Goal: Obtain resource: Download file/media

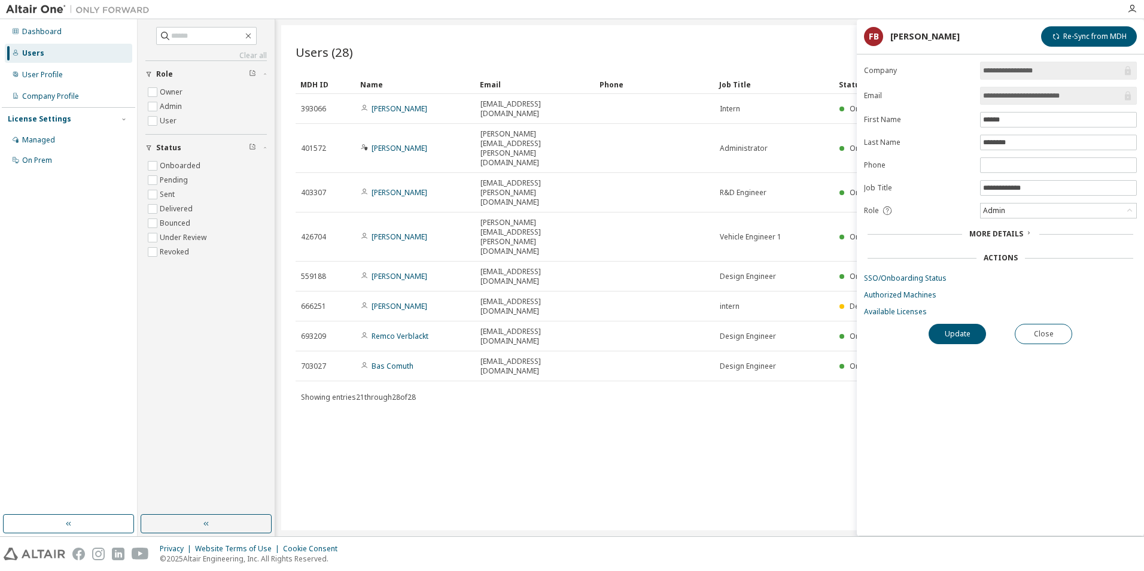
click at [800, 383] on div "Users (28) Import From CSV Export To CSV Add User Clear Load Save Save As Field…" at bounding box center [709, 277] width 857 height 505
click at [64, 143] on div "Managed" at bounding box center [68, 139] width 127 height 19
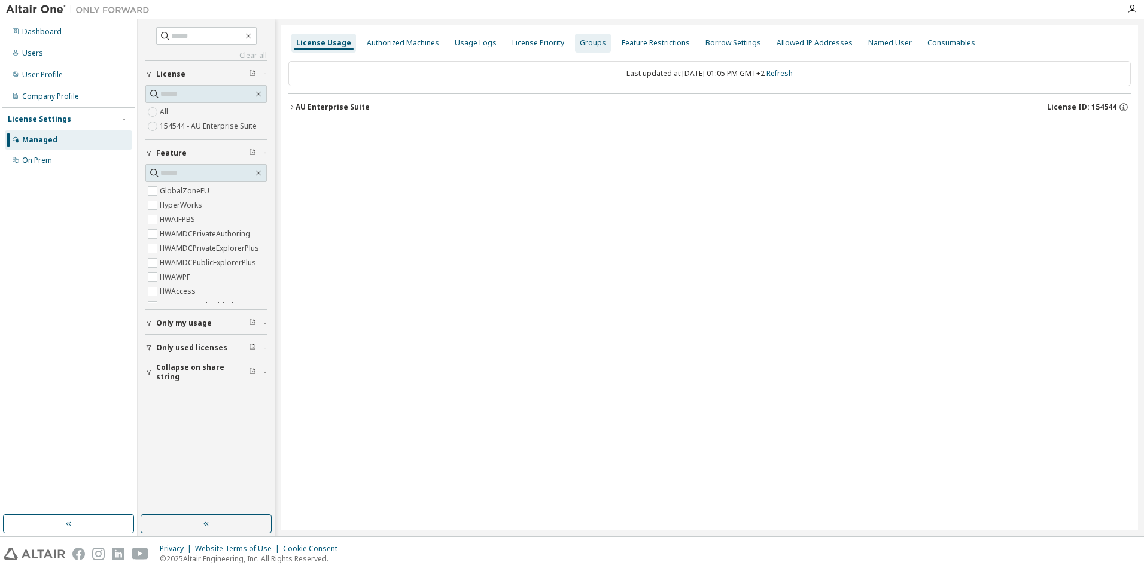
click at [575, 41] on div "Groups" at bounding box center [593, 43] width 36 height 19
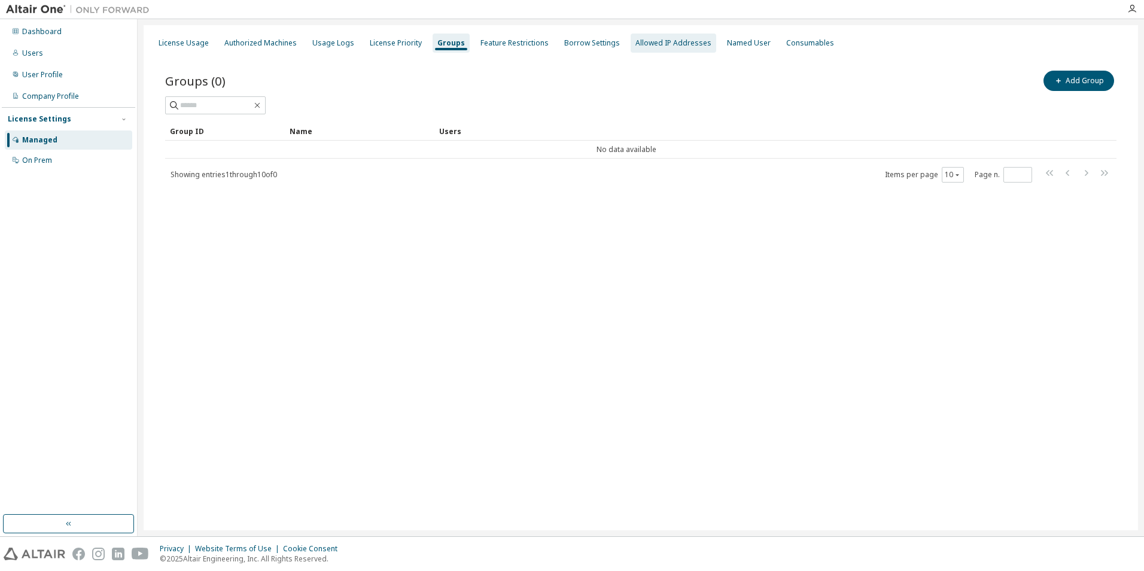
click at [636, 44] on div "Allowed IP Addresses" at bounding box center [674, 43] width 76 height 10
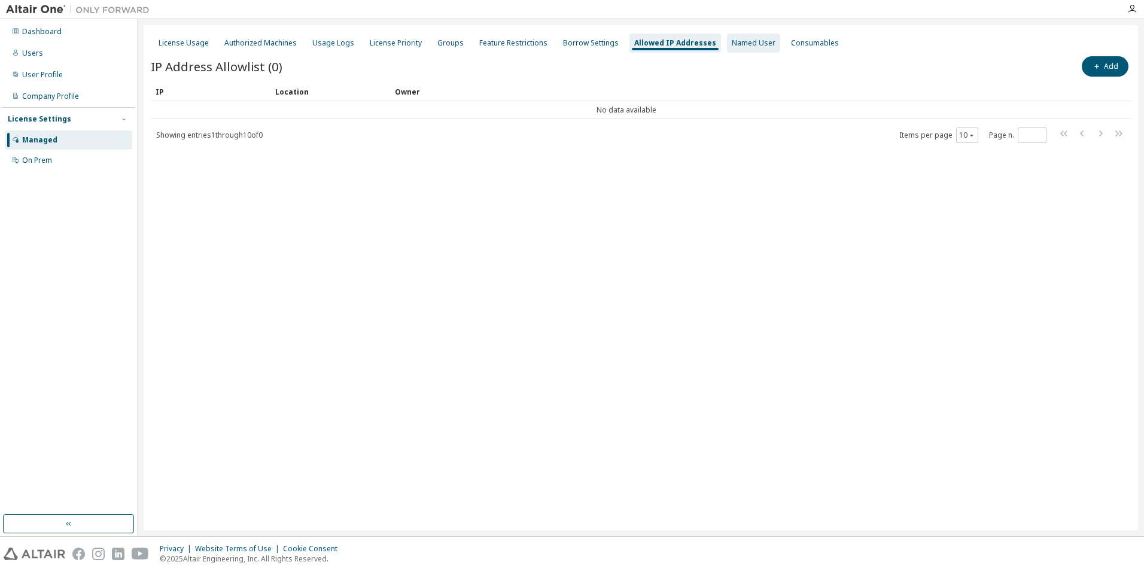
click at [736, 46] on div "Named User" at bounding box center [754, 43] width 44 height 10
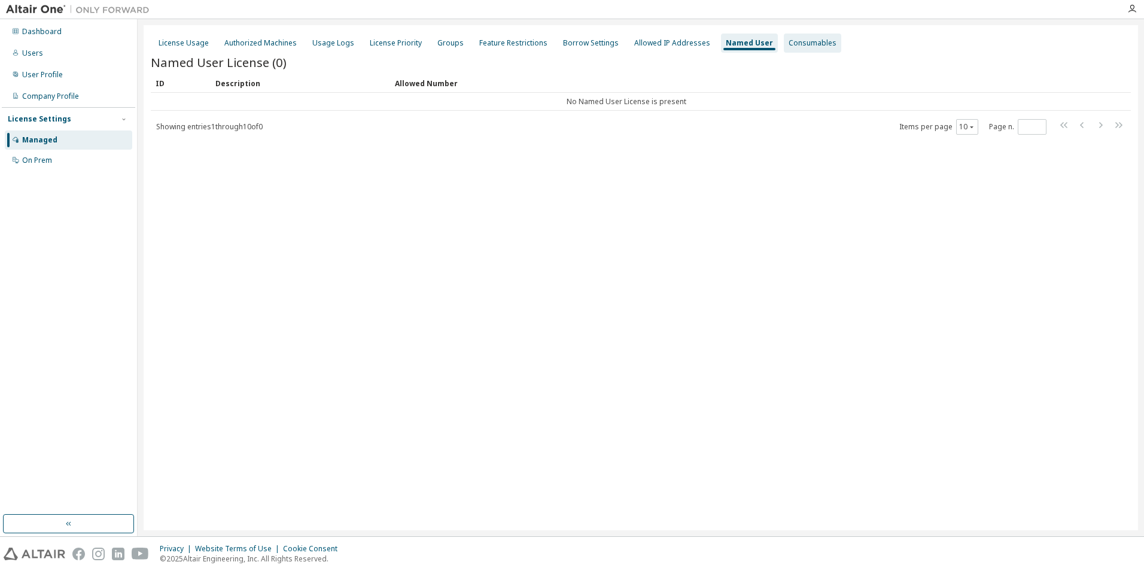
click at [789, 45] on div "Consumables" at bounding box center [813, 43] width 48 height 10
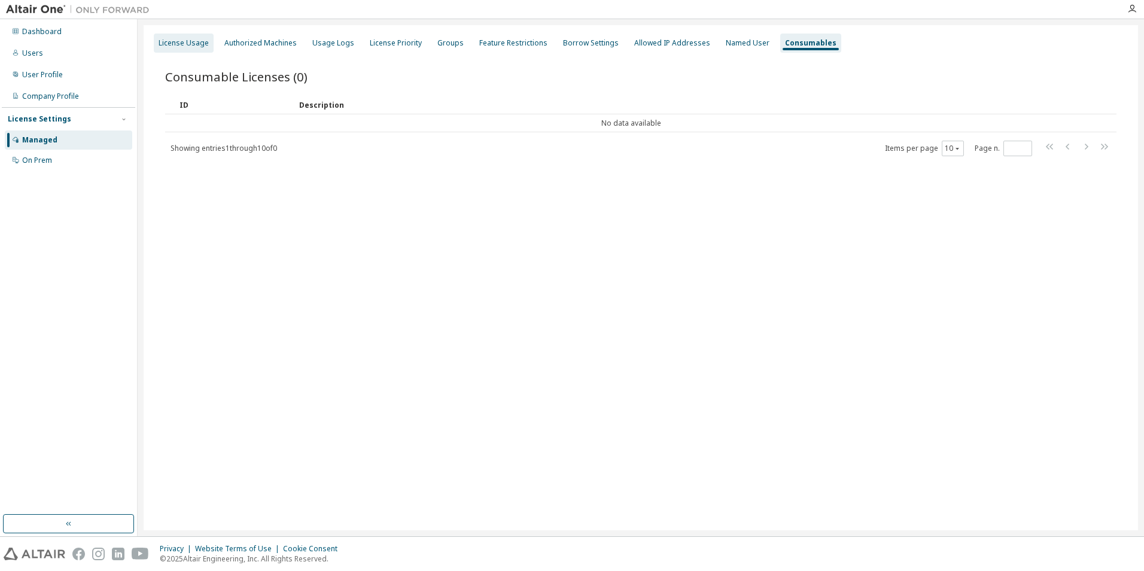
click at [187, 37] on div "License Usage" at bounding box center [184, 43] width 60 height 19
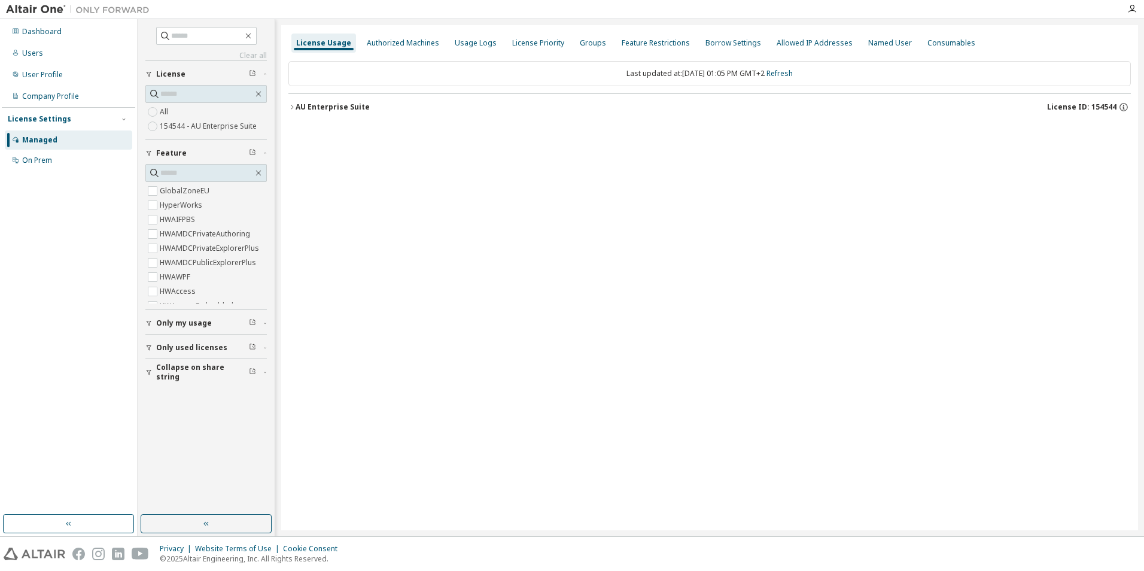
click at [326, 39] on div "License Usage" at bounding box center [323, 43] width 55 height 10
click at [408, 39] on div "Authorized Machines" at bounding box center [403, 43] width 72 height 10
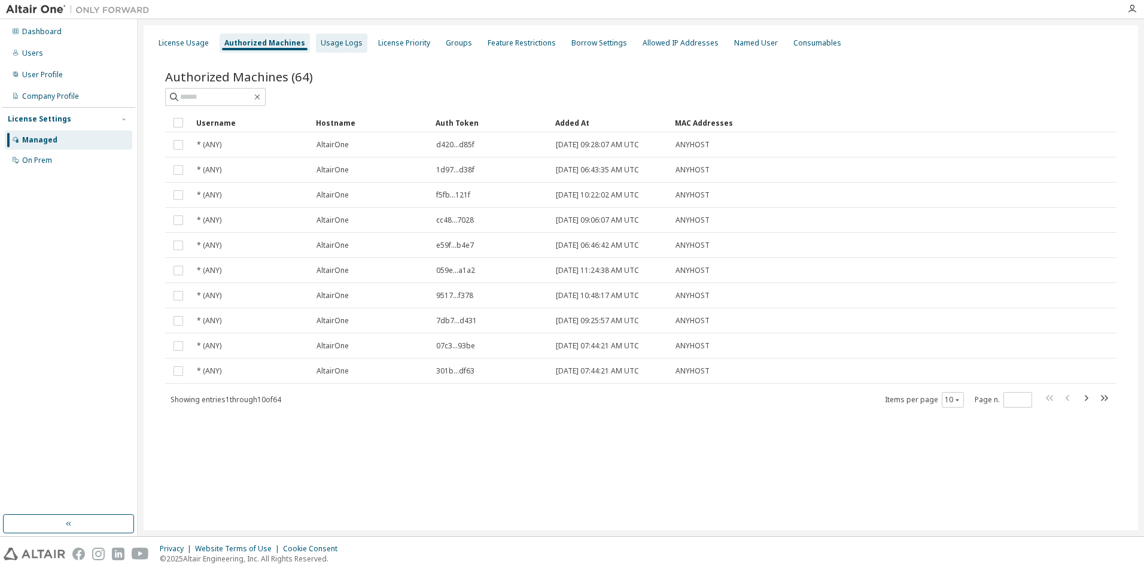
click at [332, 42] on div "Usage Logs" at bounding box center [342, 43] width 42 height 10
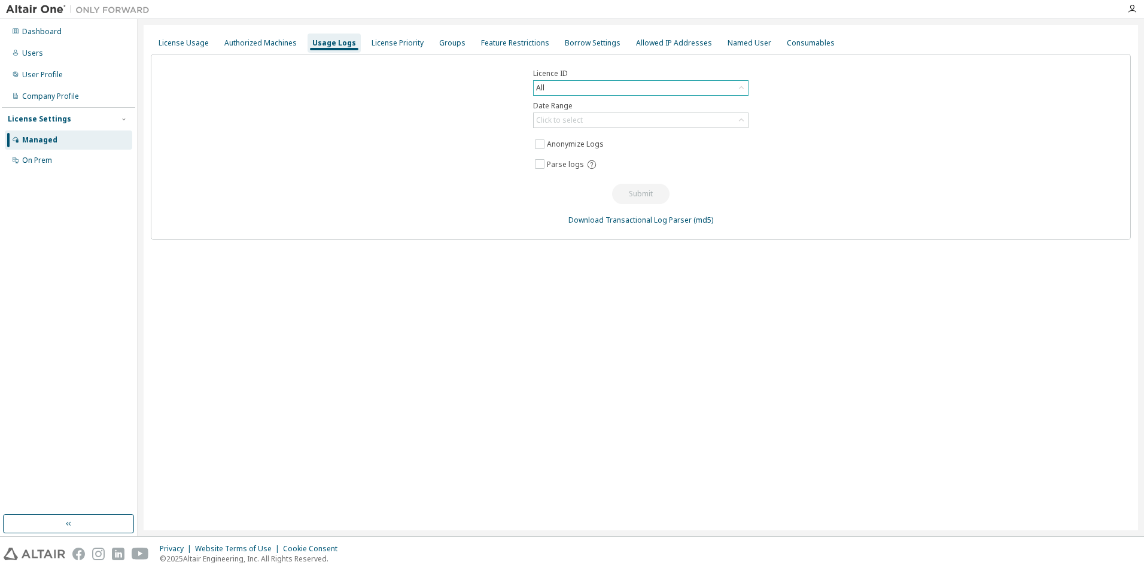
click at [577, 84] on div "All" at bounding box center [641, 88] width 214 height 14
click at [581, 153] on li "154353 - AU Enterprise Suite ([GEOGRAPHIC_DATA]: [DATE])" at bounding box center [640, 153] width 212 height 16
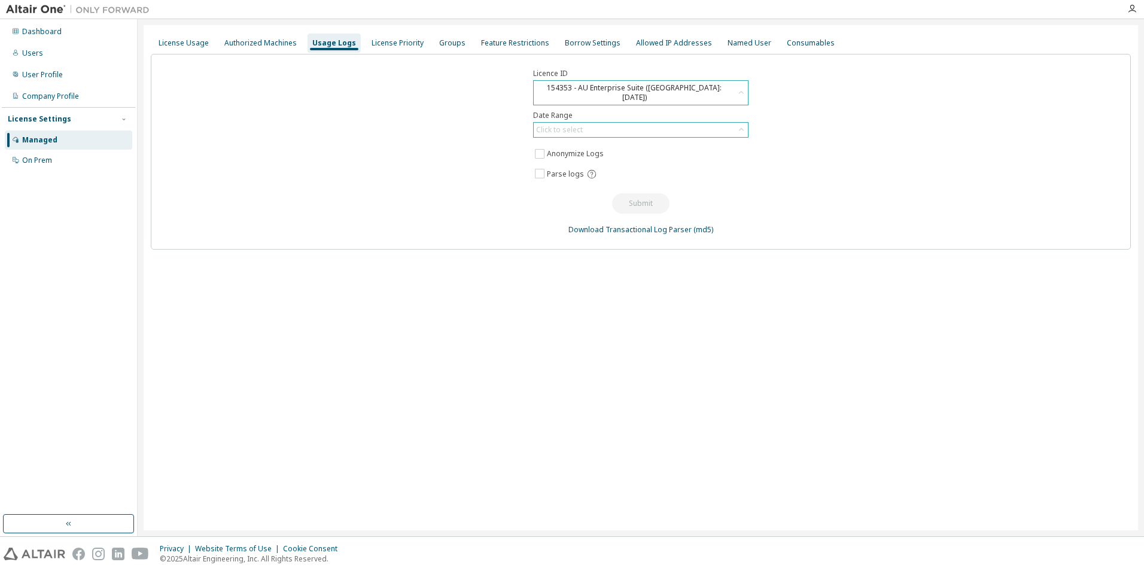
click at [631, 123] on div "Click to select" at bounding box center [641, 130] width 214 height 14
click at [610, 160] on li "Last 30 days" at bounding box center [640, 154] width 212 height 16
click at [639, 193] on button "Submit" at bounding box center [640, 203] width 57 height 20
click at [571, 169] on span "Parse logs" at bounding box center [565, 174] width 37 height 10
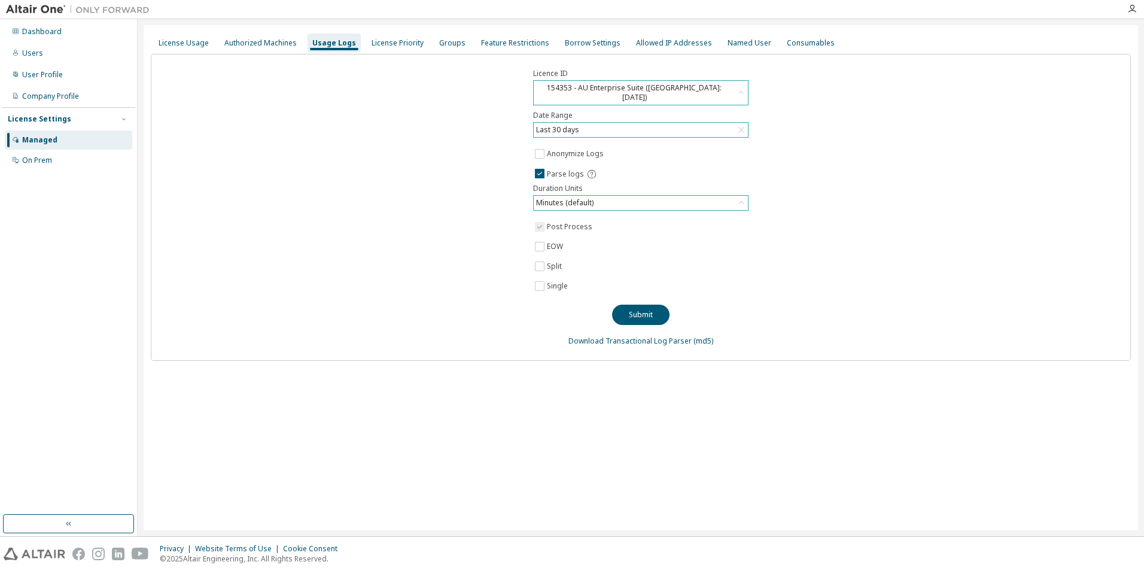
click at [574, 196] on div "Minutes (default)" at bounding box center [564, 202] width 61 height 13
click at [643, 305] on button "Submit" at bounding box center [640, 315] width 57 height 20
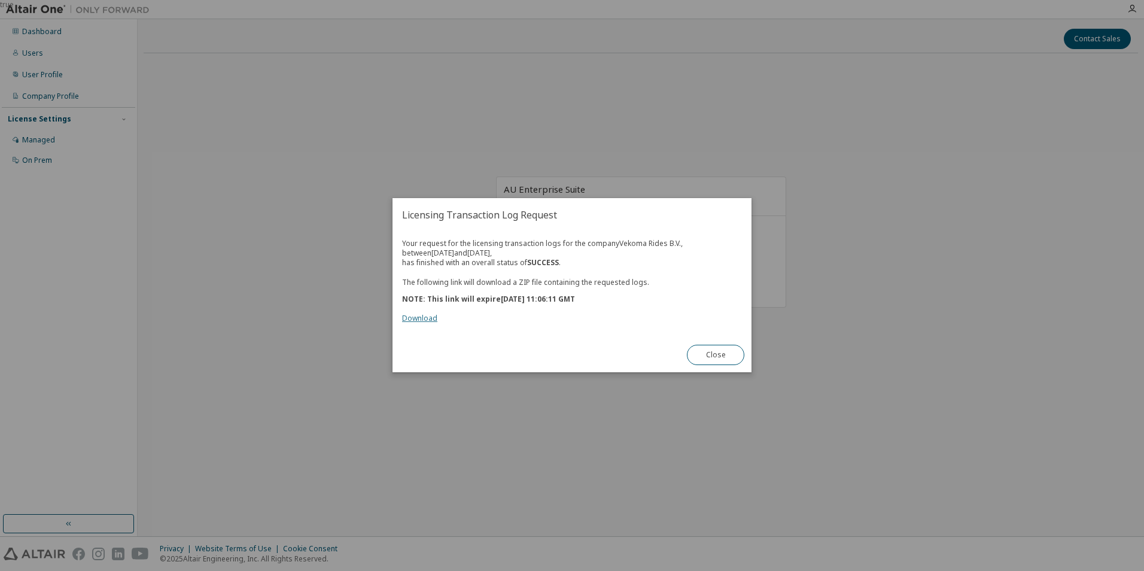
click at [420, 316] on link "Download" at bounding box center [419, 319] width 35 height 10
click at [412, 319] on link "Download" at bounding box center [419, 319] width 35 height 10
click at [656, 304] on div "The following link will download a ZIP file containing the requested logs. NOTE…" at bounding box center [572, 296] width 340 height 56
click at [730, 353] on button "Close" at bounding box center [715, 355] width 57 height 20
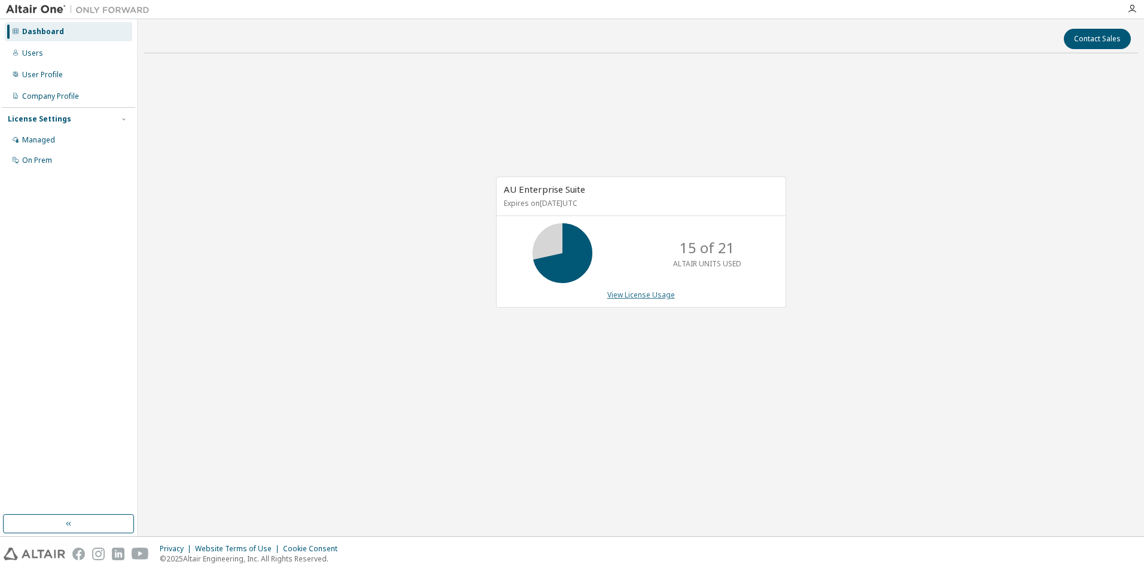
click at [636, 293] on link "View License Usage" at bounding box center [641, 295] width 68 height 10
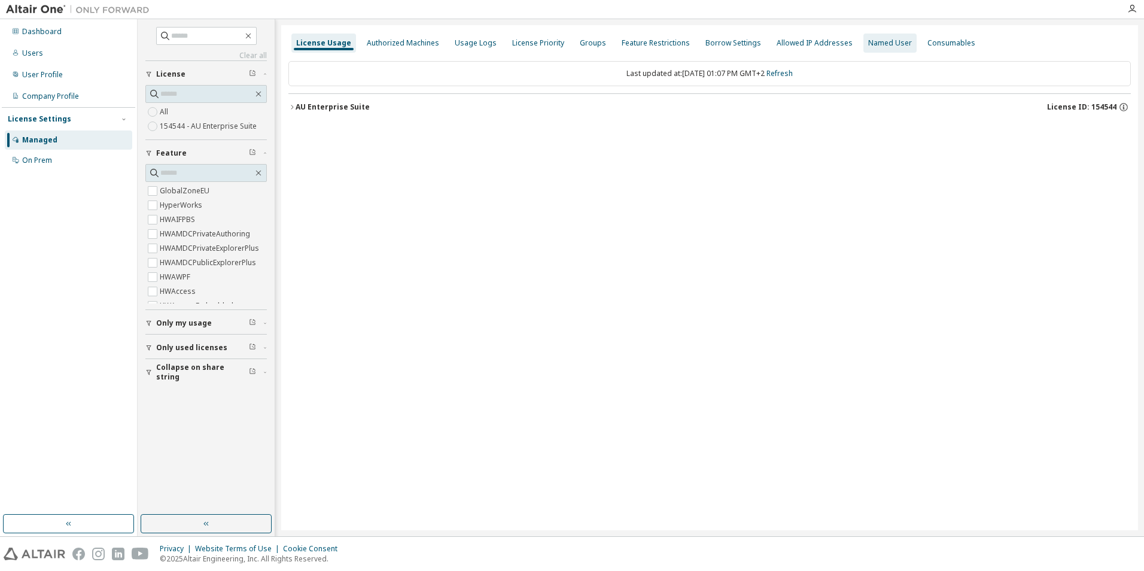
click at [864, 37] on div "Named User" at bounding box center [890, 43] width 53 height 19
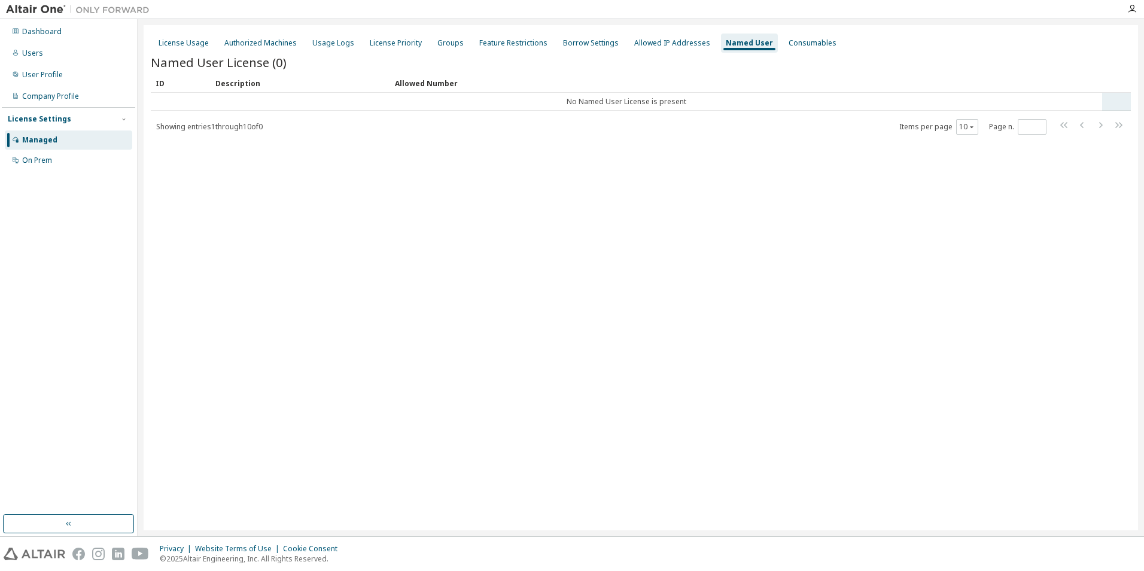
click at [835, 100] on td "No Named User License is present" at bounding box center [627, 102] width 952 height 18
click at [812, 45] on div "Consumables" at bounding box center [813, 43] width 48 height 10
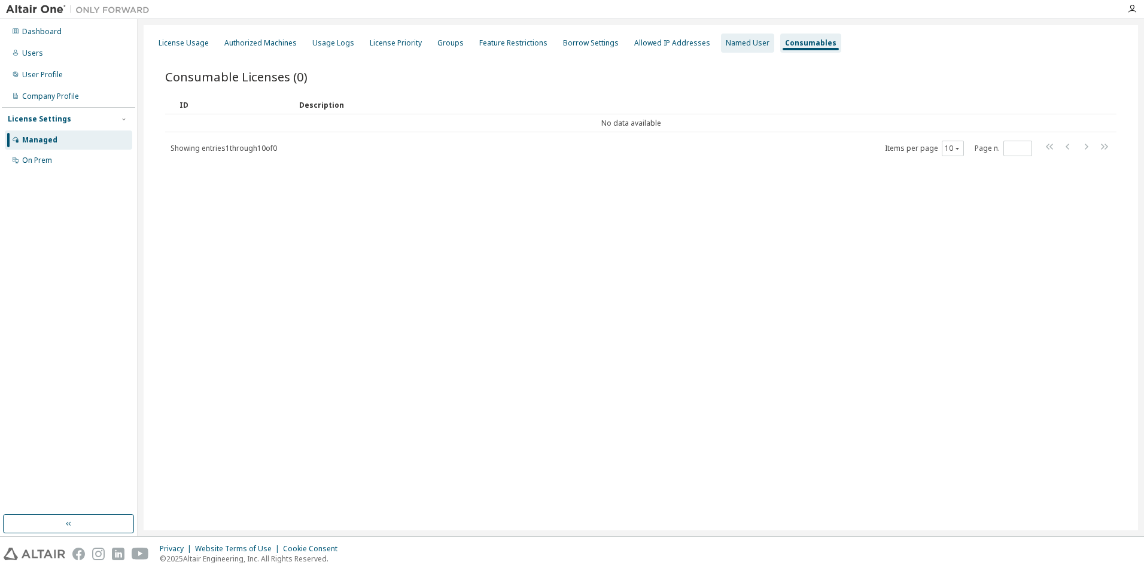
click at [739, 42] on div "Named User" at bounding box center [748, 43] width 44 height 10
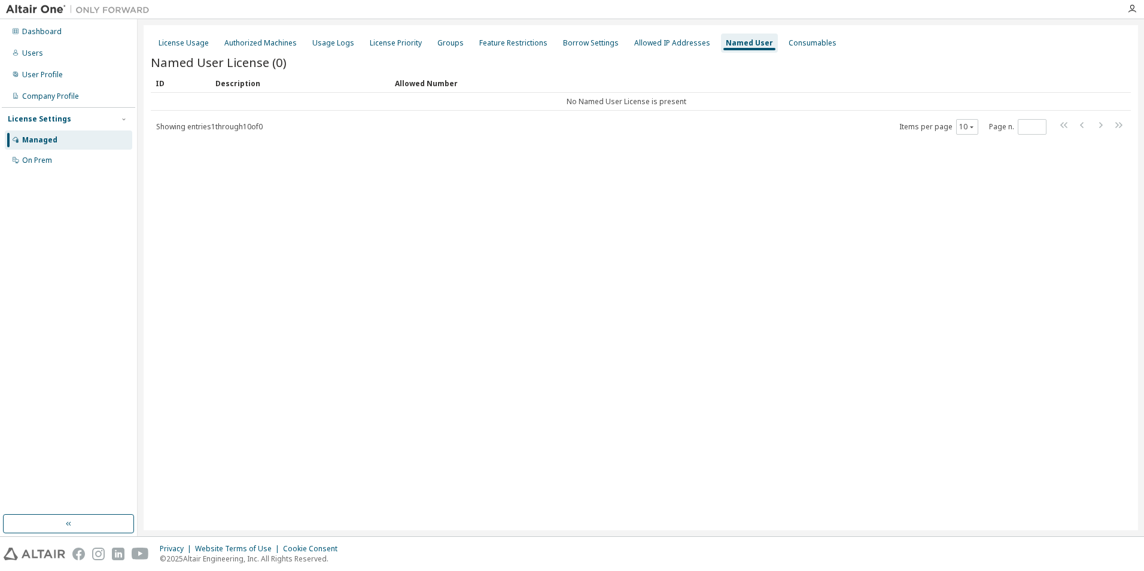
drag, startPoint x: 602, startPoint y: 99, endPoint x: 519, endPoint y: 136, distance: 91.3
click at [519, 136] on div "License Usage Authorized Machines Usage Logs License Priority Groups Feature Re…" at bounding box center [641, 277] width 995 height 505
drag, startPoint x: 388, startPoint y: 132, endPoint x: 403, endPoint y: 114, distance: 23.3
click at [389, 130] on div "Showing entries 1 through 10 of 0 Items per page 10 Page n. *" at bounding box center [641, 126] width 980 height 17
click at [645, 45] on div "Allowed IP Addresses" at bounding box center [672, 43] width 76 height 10
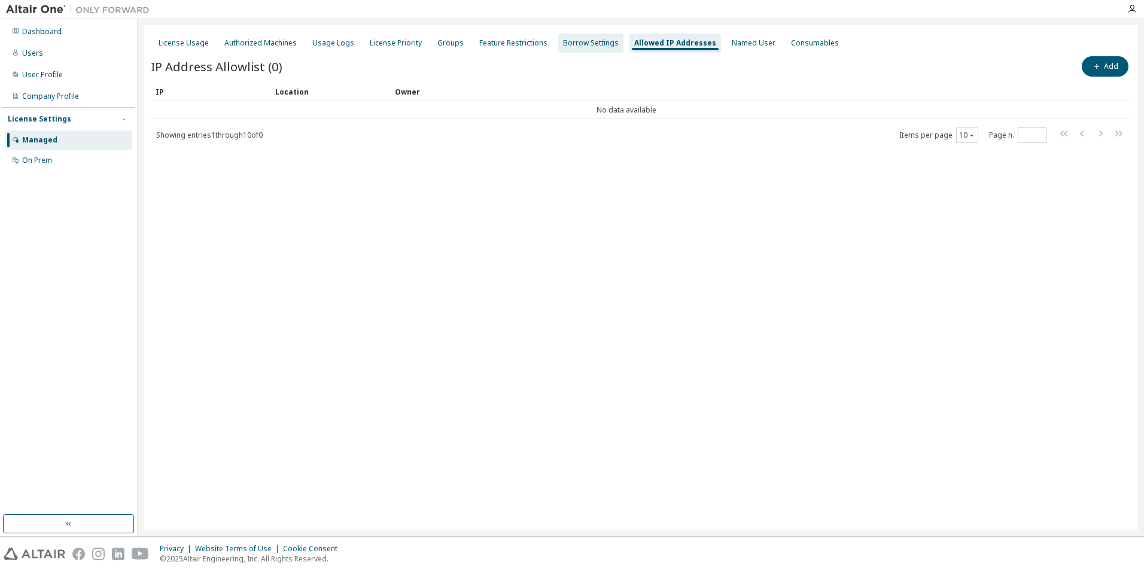
click at [596, 44] on div "Borrow Settings" at bounding box center [591, 43] width 56 height 10
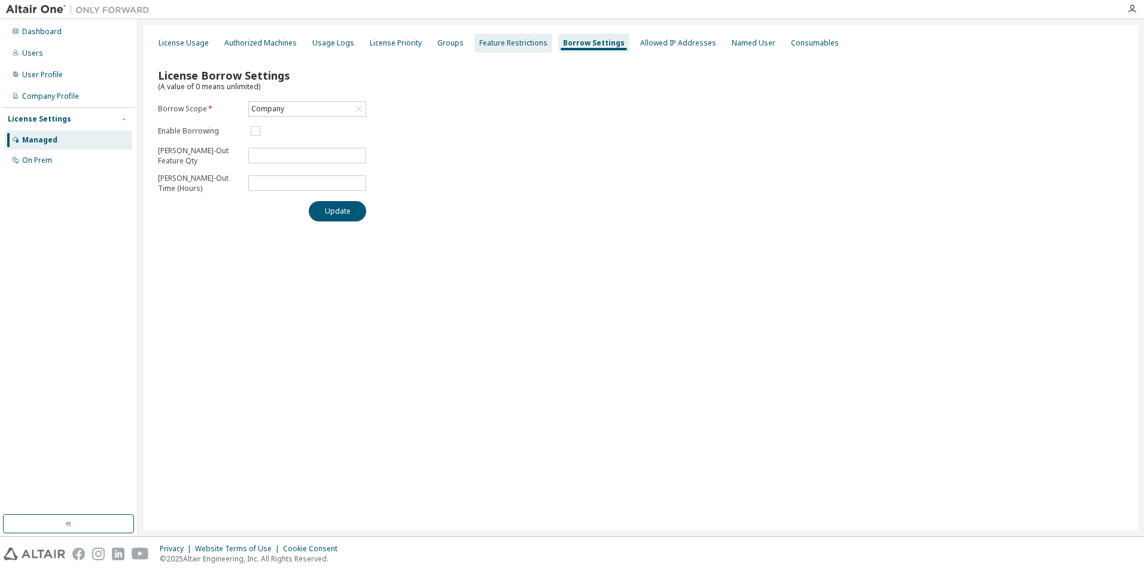
click at [481, 45] on div "Feature Restrictions" at bounding box center [513, 43] width 68 height 10
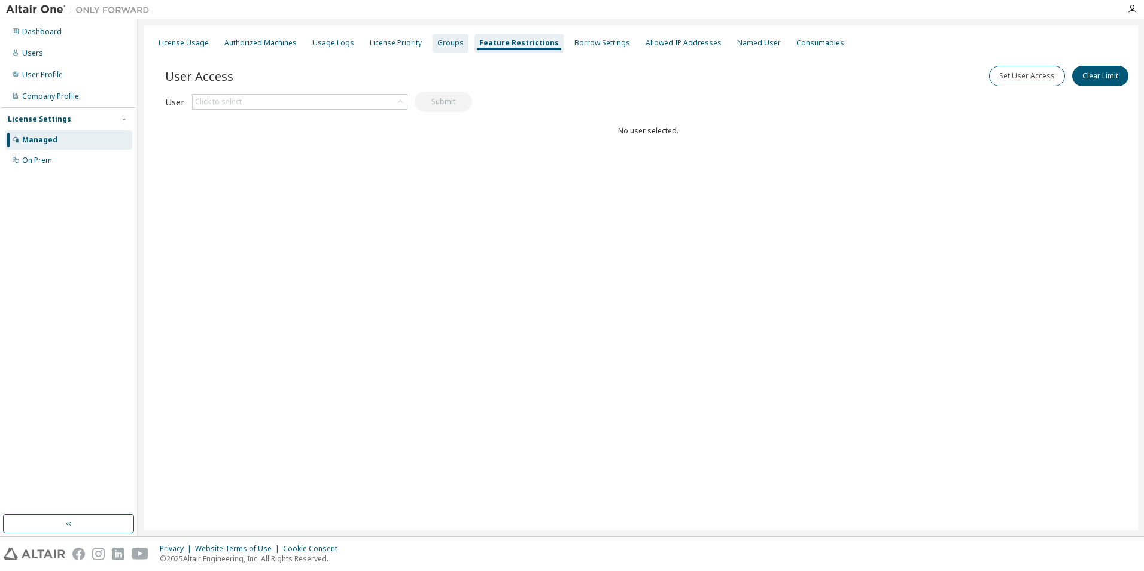
click at [435, 51] on div "Groups" at bounding box center [451, 43] width 36 height 19
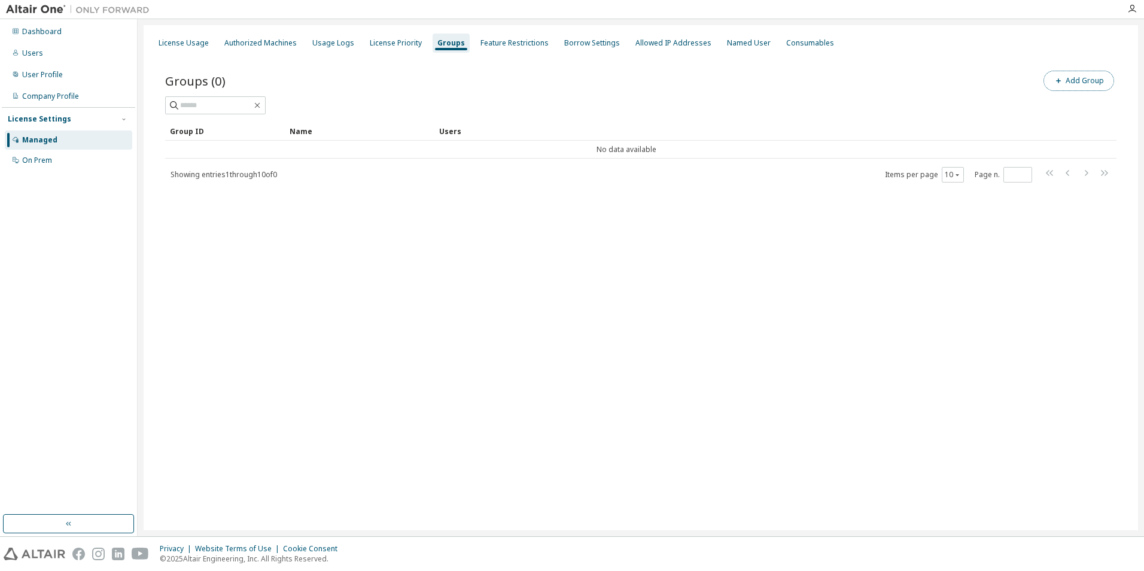
click at [1075, 85] on button "Add Group" at bounding box center [1079, 81] width 71 height 20
click at [986, 88] on input "text" at bounding box center [1000, 91] width 267 height 10
type input "****"
click at [1080, 106] on button "Add" at bounding box center [1108, 116] width 57 height 20
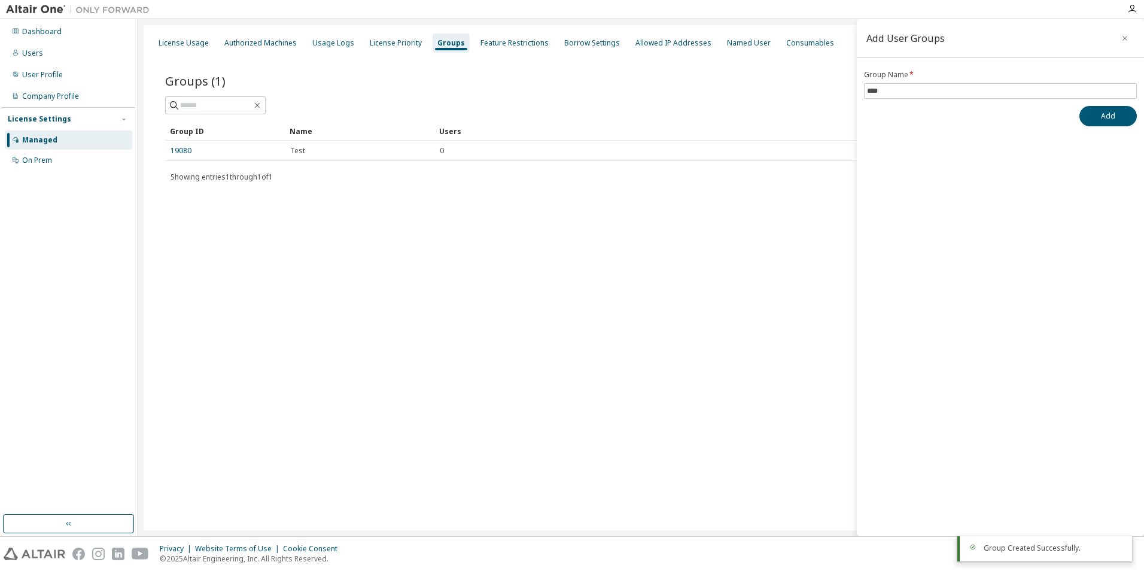
click at [379, 239] on div "License Usage Authorized Machines Usage Logs License Priority Groups Feature Re…" at bounding box center [641, 277] width 995 height 505
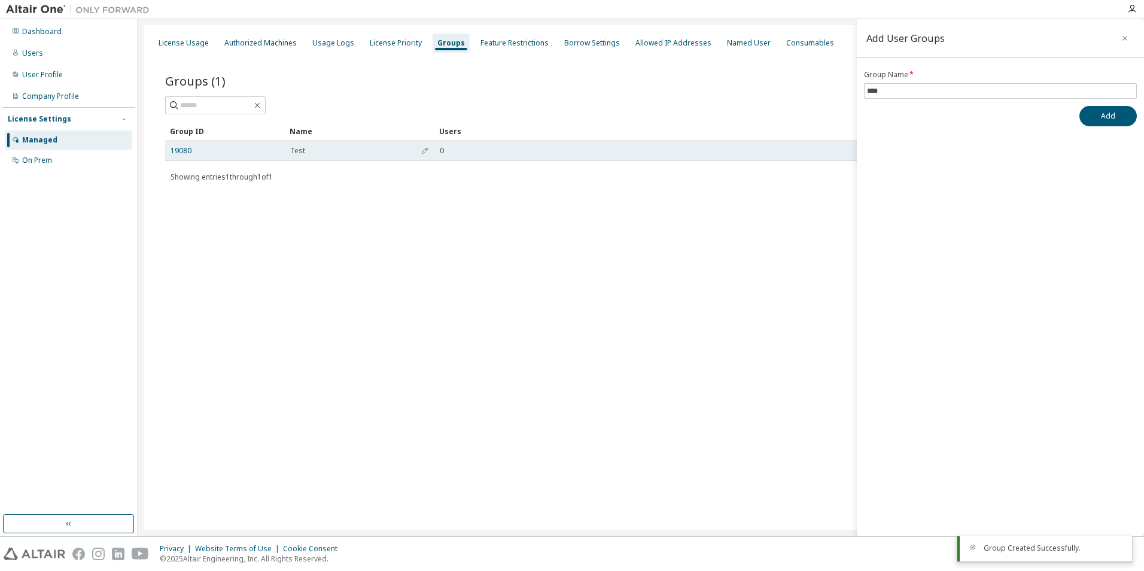
click at [207, 149] on div "19080" at bounding box center [225, 151] width 109 height 10
click at [427, 151] on icon "button" at bounding box center [424, 150] width 7 height 7
click at [466, 150] on div "0" at bounding box center [761, 154] width 643 height 10
click at [453, 154] on div "0" at bounding box center [761, 154] width 643 height 10
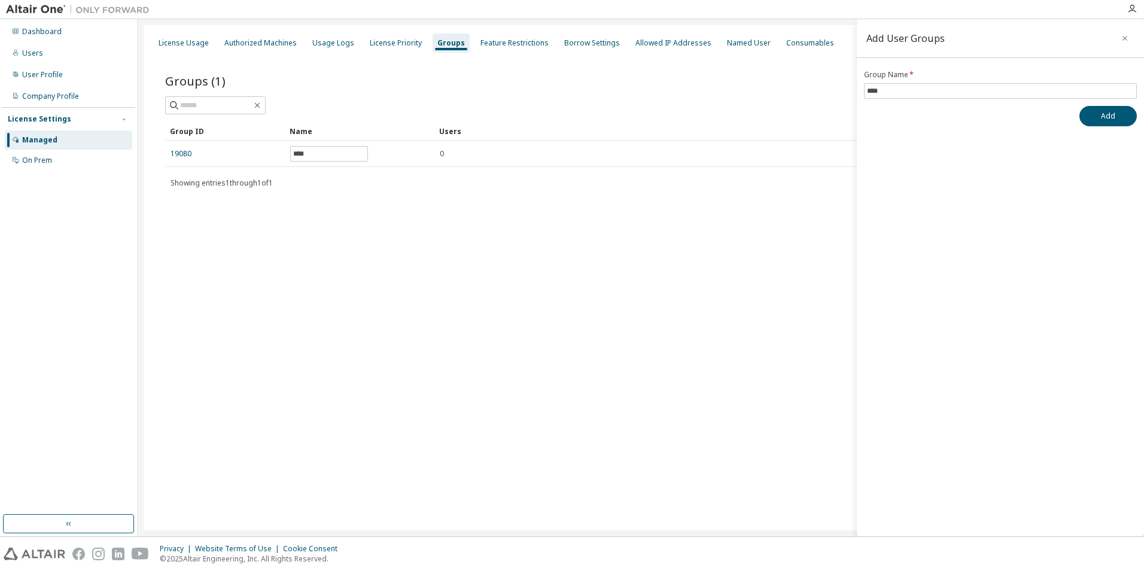
click at [1125, 40] on icon "button" at bounding box center [1125, 39] width 8 height 10
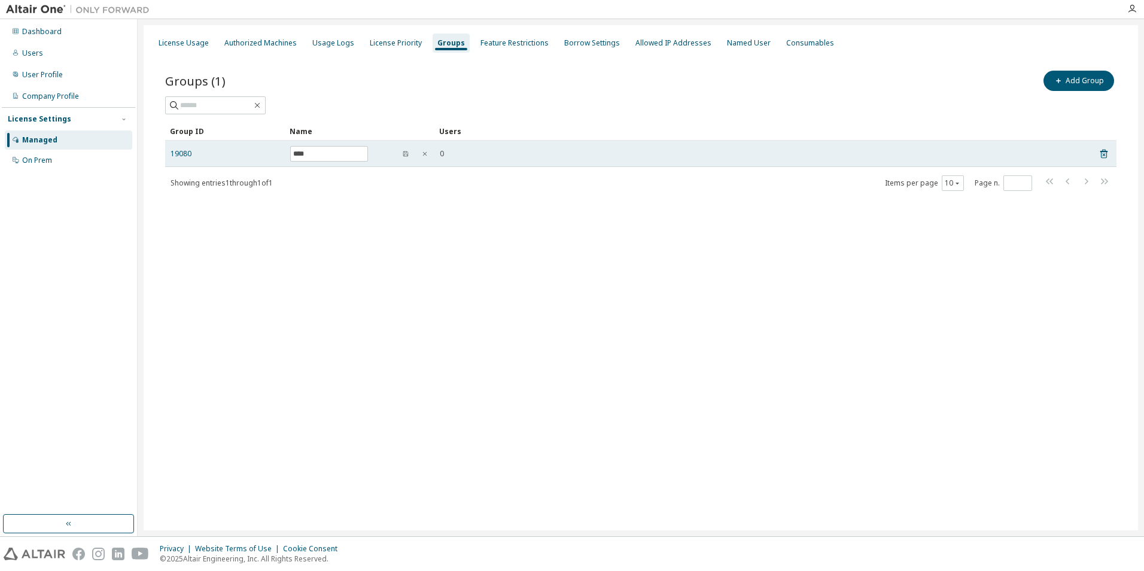
click at [609, 154] on div "0" at bounding box center [761, 154] width 643 height 10
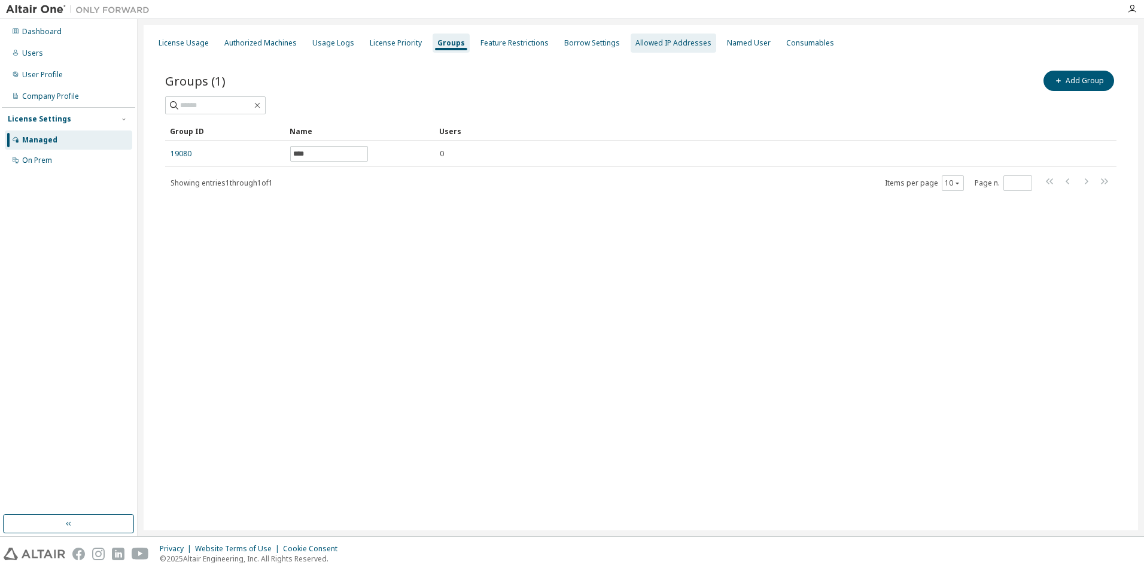
click at [674, 48] on div "Allowed IP Addresses" at bounding box center [674, 43] width 86 height 19
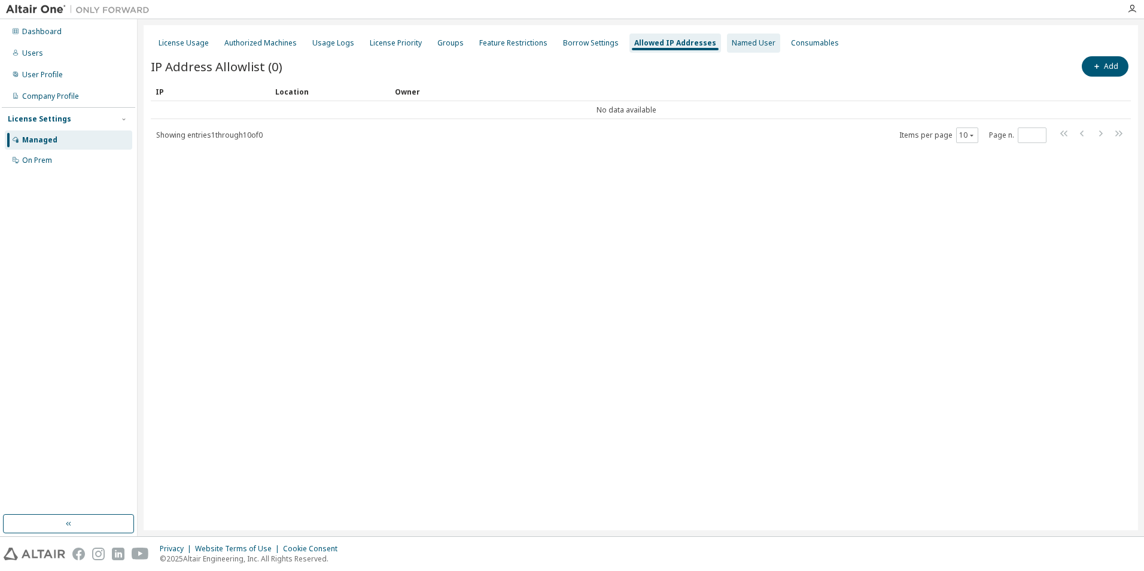
click at [727, 45] on div "Named User" at bounding box center [753, 43] width 53 height 19
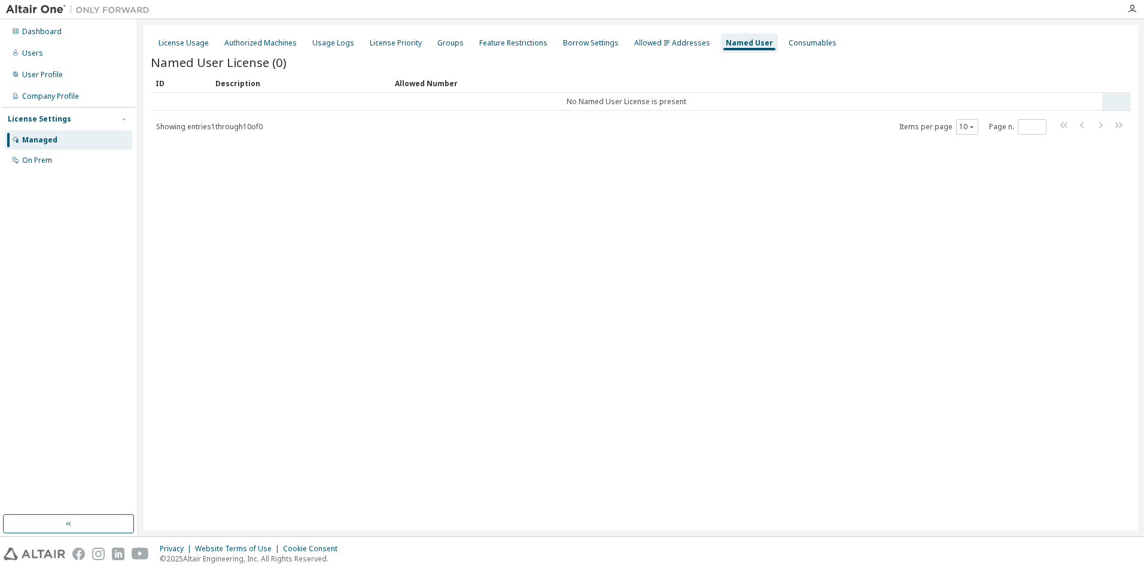
click at [892, 101] on td "No Named User License is present" at bounding box center [627, 102] width 952 height 18
click at [1131, 107] on tr "No Named User License is present" at bounding box center [641, 102] width 980 height 18
click at [185, 90] on div "ID" at bounding box center [181, 83] width 50 height 19
click at [94, 77] on div "User Profile" at bounding box center [68, 74] width 127 height 19
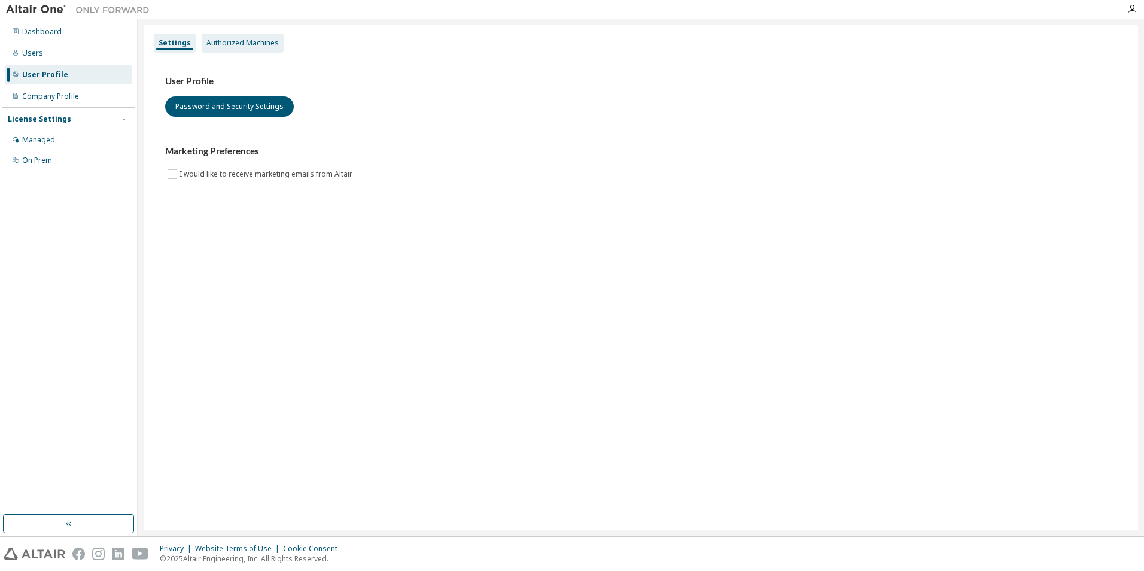
click at [230, 38] on div "Authorized Machines" at bounding box center [242, 43] width 72 height 10
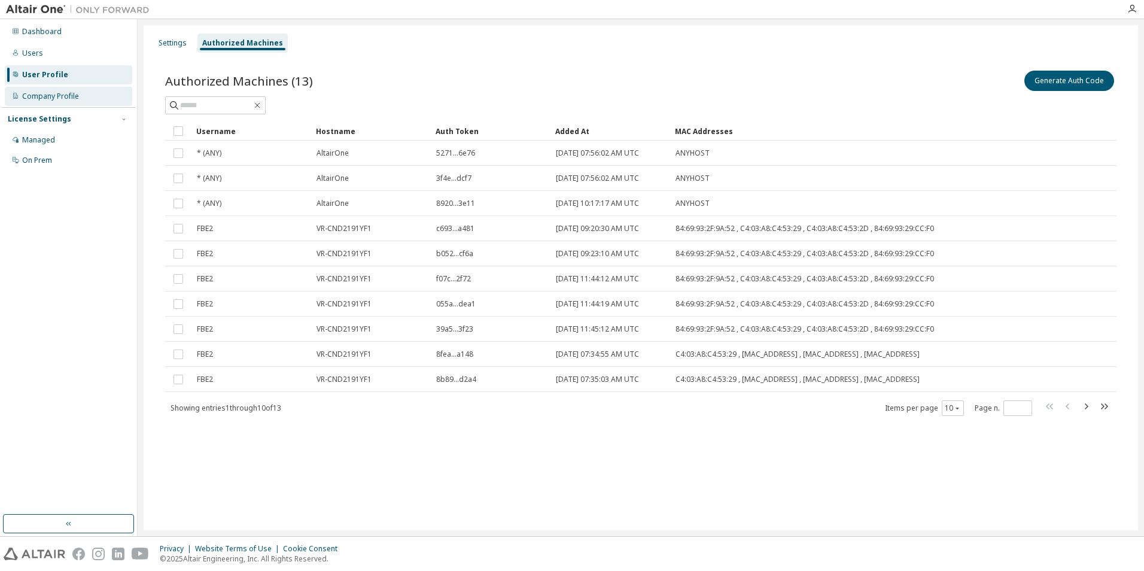
click at [65, 99] on div "Company Profile" at bounding box center [50, 97] width 57 height 10
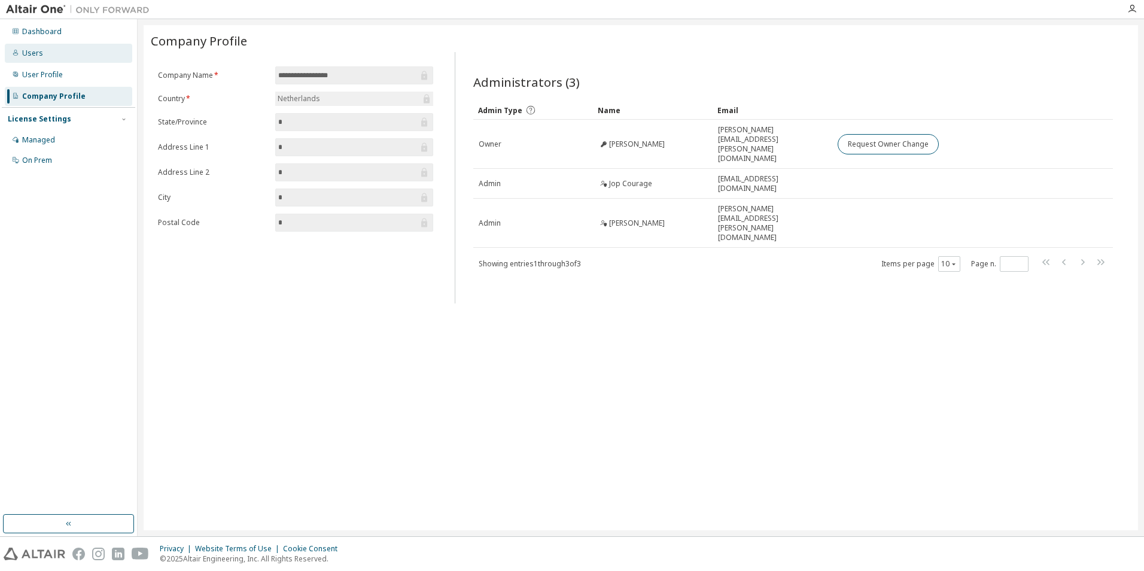
click at [72, 55] on div "Users" at bounding box center [68, 53] width 127 height 19
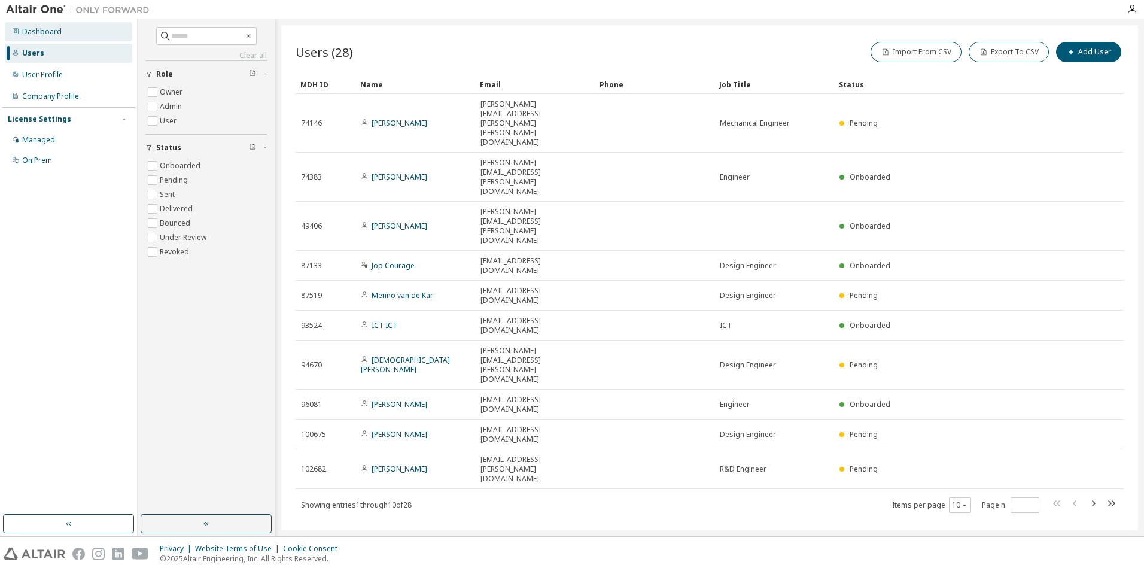
click at [78, 34] on div "Dashboard" at bounding box center [68, 31] width 127 height 19
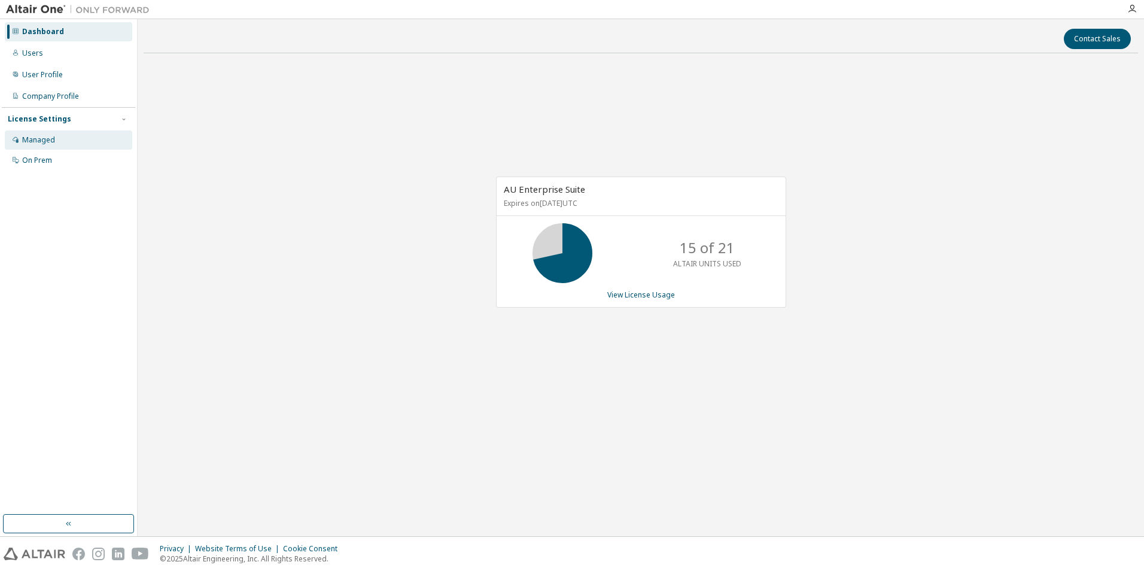
click at [63, 137] on div "Managed" at bounding box center [68, 139] width 127 height 19
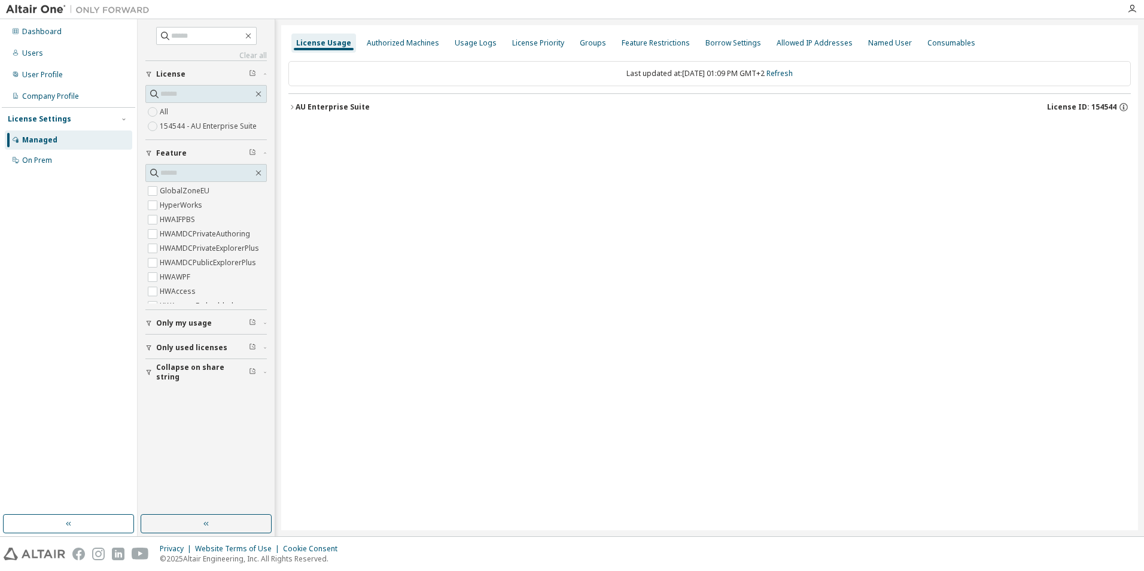
click at [346, 101] on button "AU Enterprise Suite License ID: 154544" at bounding box center [709, 107] width 843 height 26
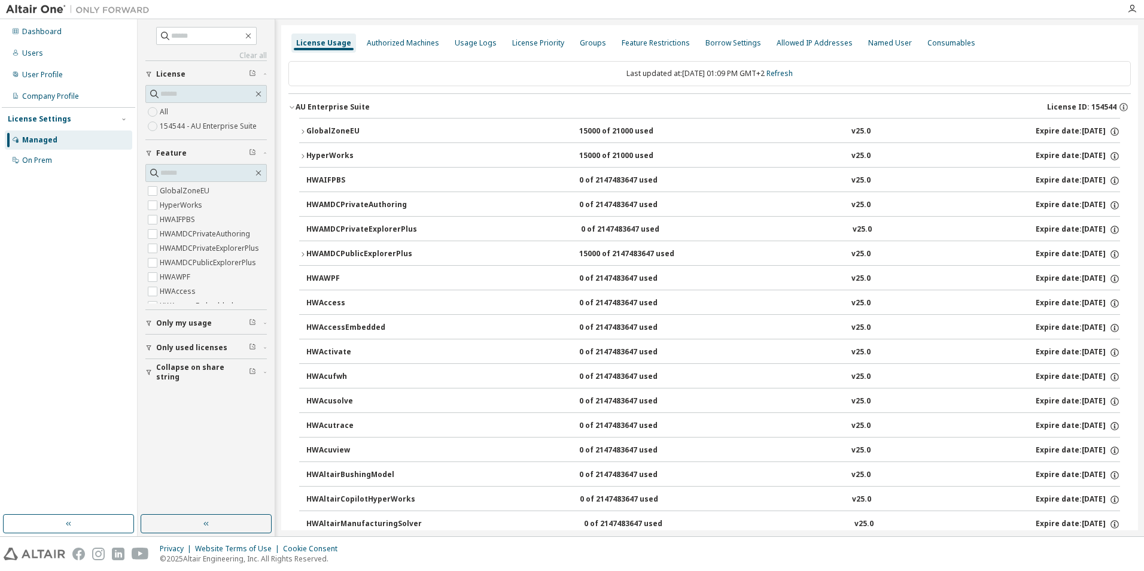
click at [319, 154] on div "HyperWorks" at bounding box center [360, 156] width 108 height 11
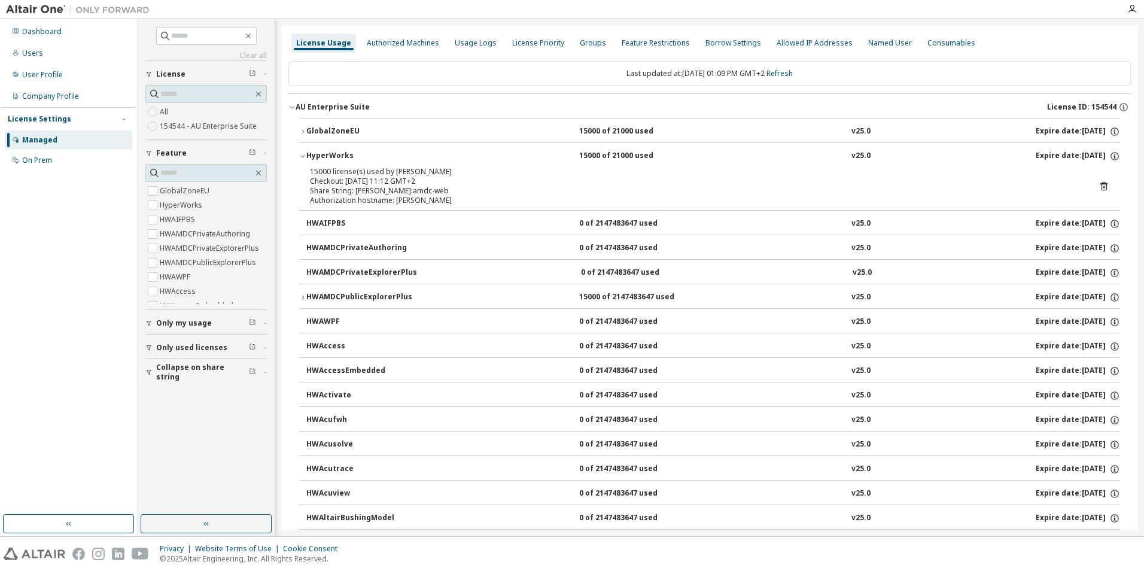
drag, startPoint x: 394, startPoint y: 171, endPoint x: 505, endPoint y: 174, distance: 111.4
click at [505, 174] on div "15000 license(s) used by fabian_bei@license-altairone-com" at bounding box center [695, 172] width 771 height 10
copy div "fabian_bei@license-altairone-com"
click at [492, 186] on div "Share String: fabian_bei:amdc-web" at bounding box center [695, 191] width 771 height 10
click at [329, 294] on div "HWAMDCPublicExplorerPlus" at bounding box center [360, 297] width 108 height 11
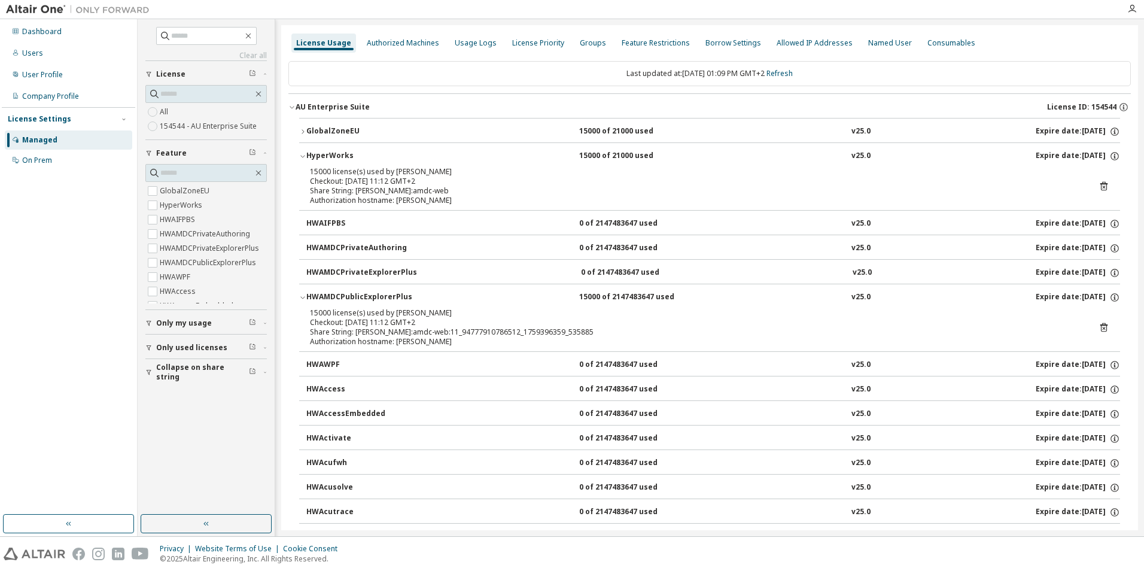
click at [368, 274] on div "HWAMDCPrivateExplorerPlus" at bounding box center [361, 273] width 111 height 11
click at [405, 271] on div "HWAMDCPrivateExplorerPlus" at bounding box center [361, 273] width 111 height 11
click at [1135, 10] on icon "button" at bounding box center [1133, 9] width 10 height 10
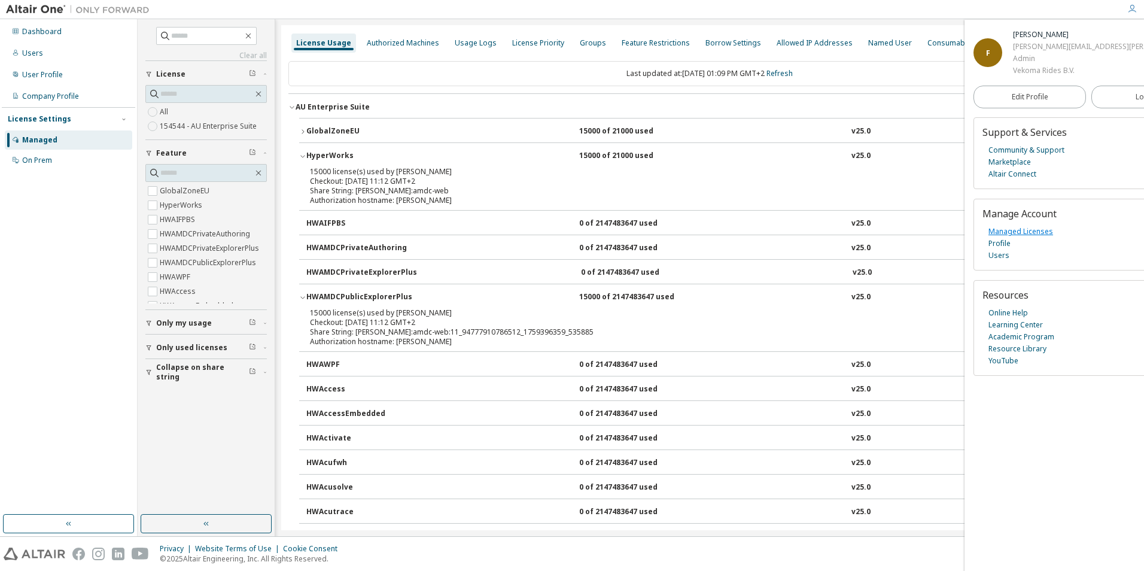
click at [1013, 230] on link "Managed Licenses" at bounding box center [1021, 232] width 65 height 12
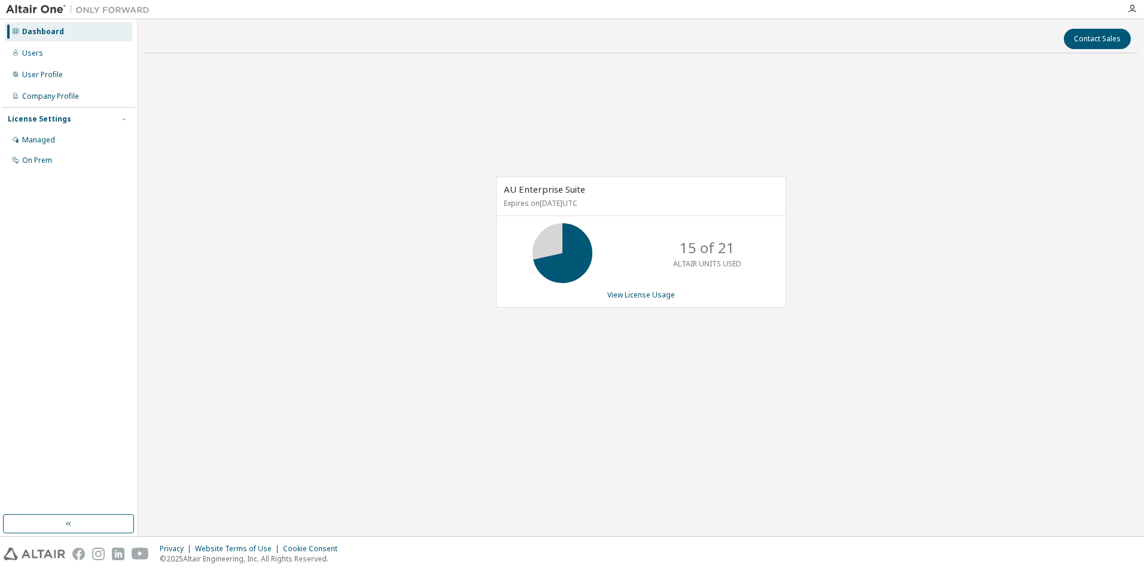
click at [654, 285] on div "AU Enterprise Suite Expires on [DATE] UTC 15 of 21 ALTAIR UNITS USED View Licen…" at bounding box center [641, 242] width 290 height 131
click at [654, 290] on link "View License Usage" at bounding box center [641, 295] width 68 height 10
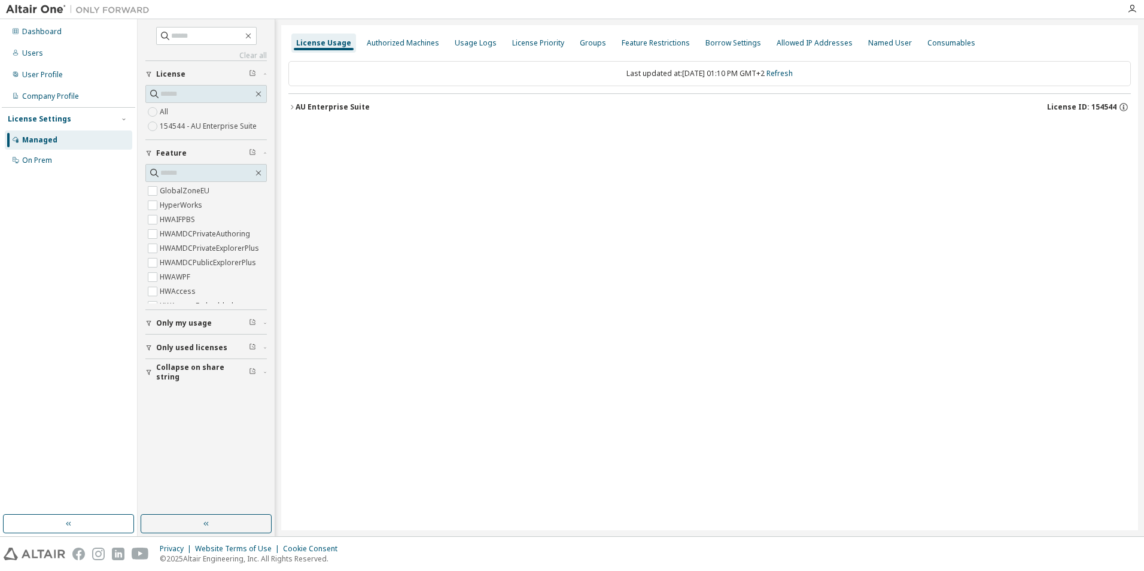
click at [333, 103] on div "AU Enterprise Suite" at bounding box center [333, 107] width 74 height 10
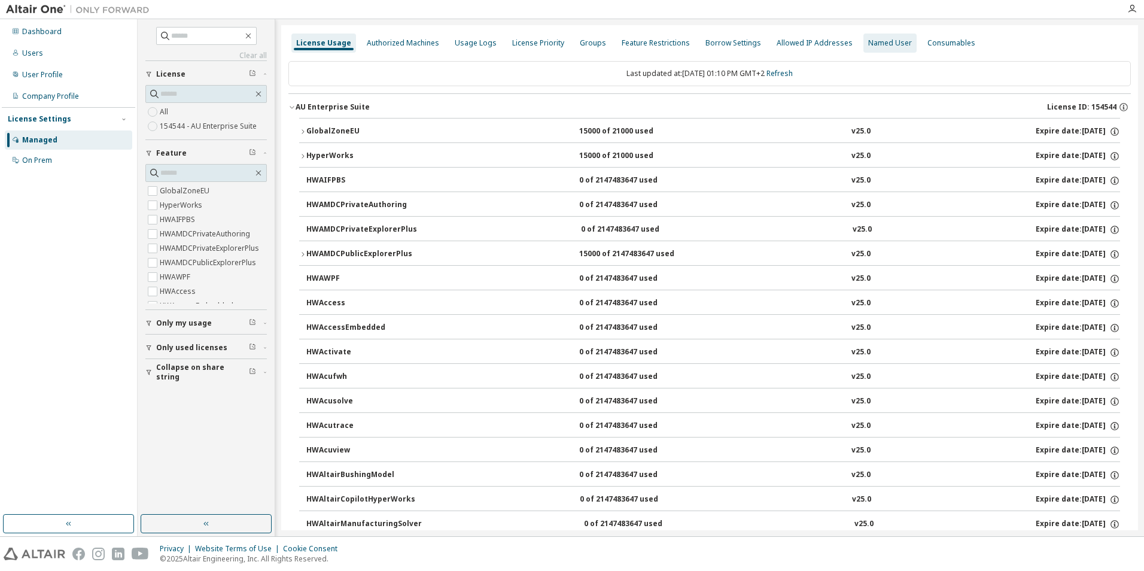
click at [889, 49] on div "Named User" at bounding box center [890, 43] width 53 height 19
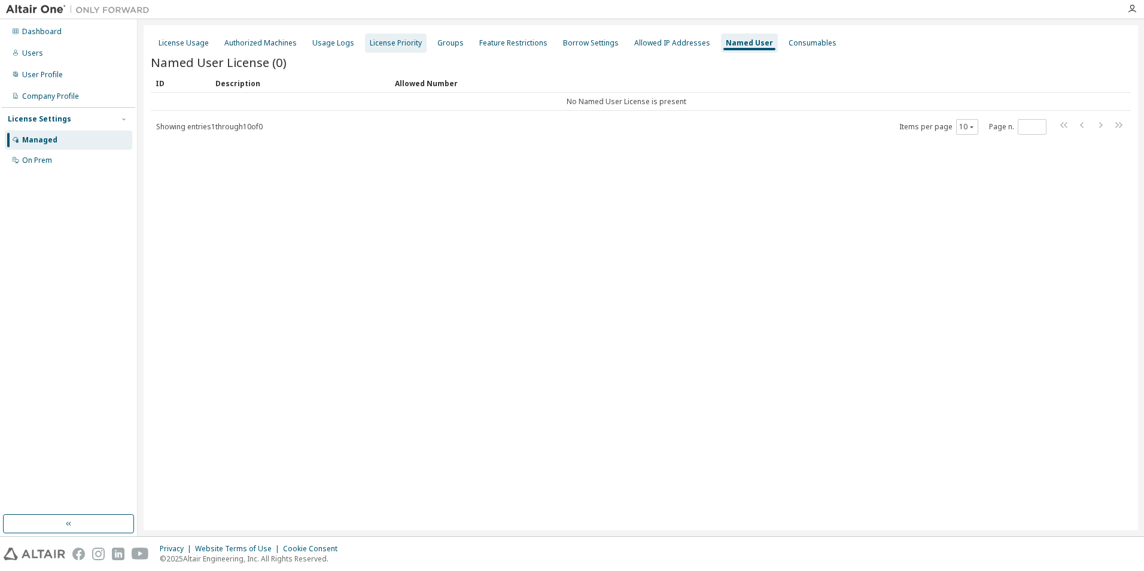
click at [374, 39] on div "License Priority" at bounding box center [396, 43] width 52 height 10
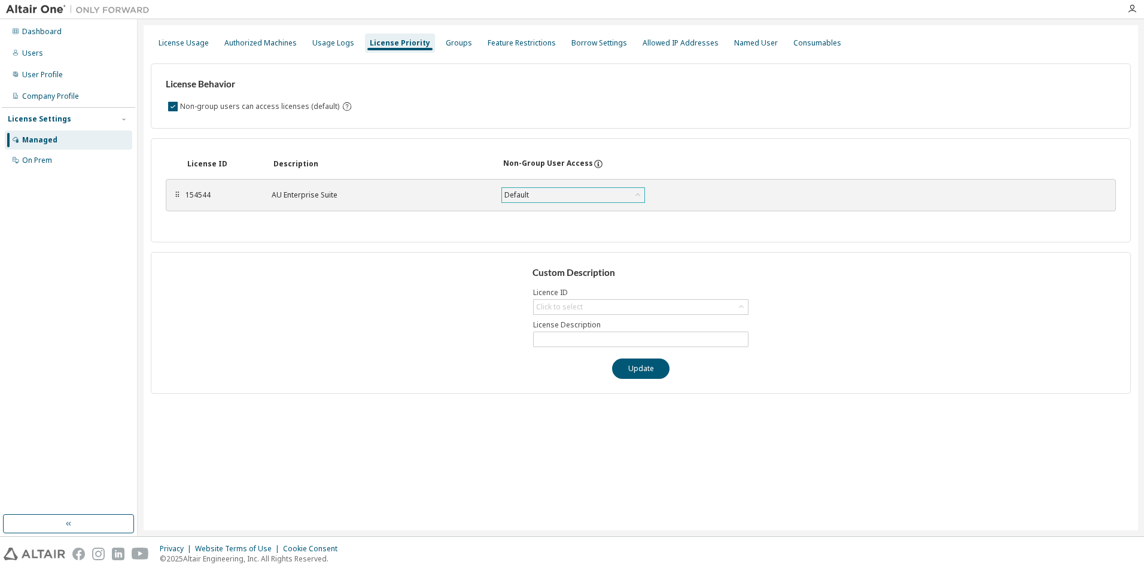
click at [542, 195] on div "Default" at bounding box center [573, 195] width 142 height 14
click at [542, 194] on div "Default" at bounding box center [573, 195] width 142 height 14
click at [593, 166] on icon at bounding box center [598, 164] width 11 height 11
click at [614, 305] on div "Click to select" at bounding box center [641, 307] width 214 height 14
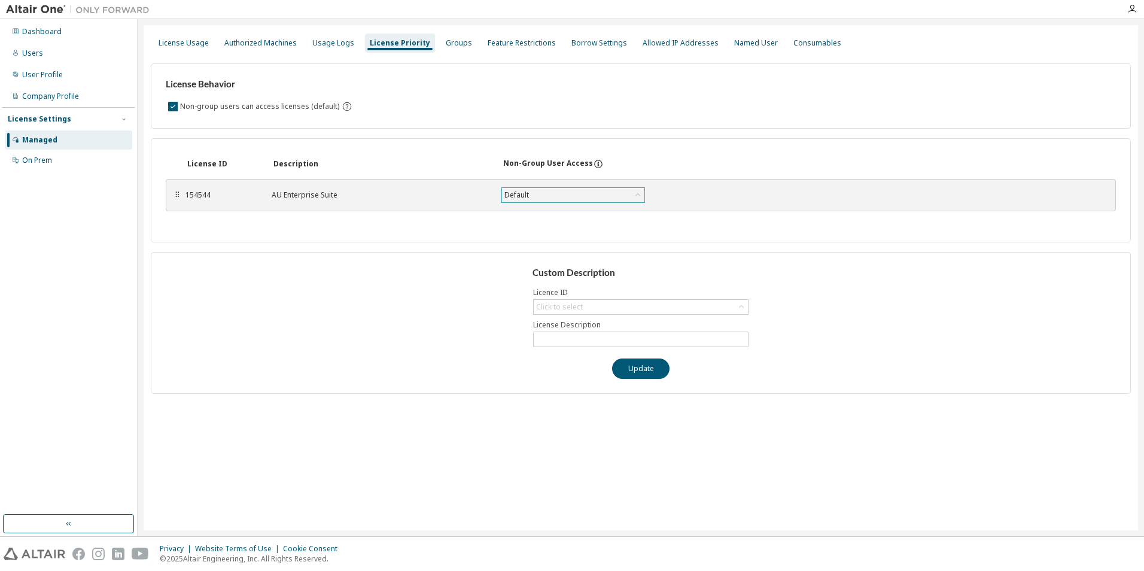
click at [579, 196] on div "Default" at bounding box center [573, 195] width 142 height 14
click at [441, 35] on div "Groups" at bounding box center [459, 43] width 36 height 19
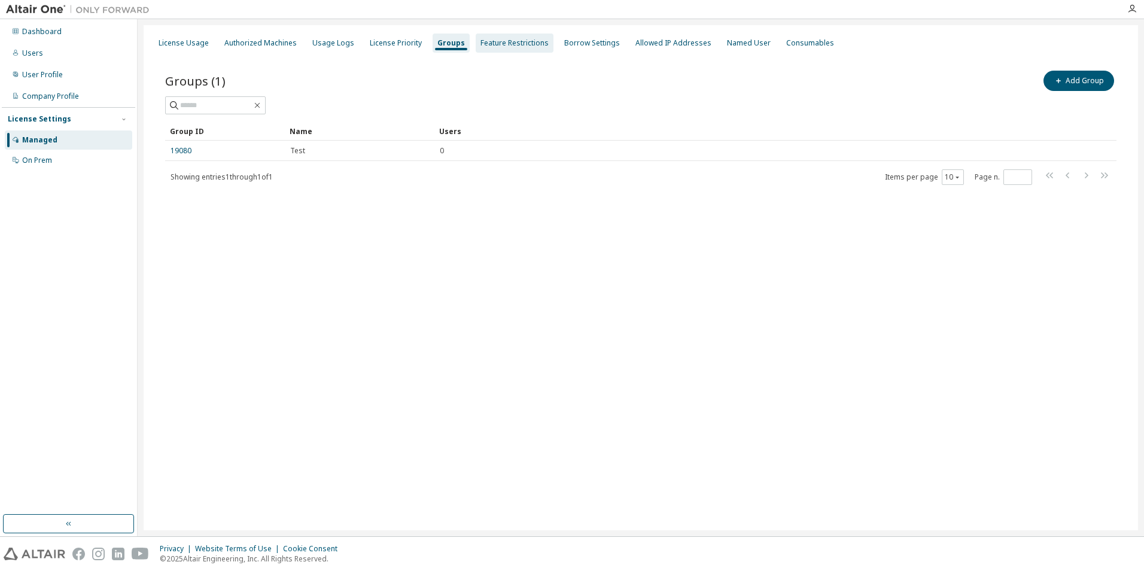
click at [486, 41] on div "Feature Restrictions" at bounding box center [515, 43] width 68 height 10
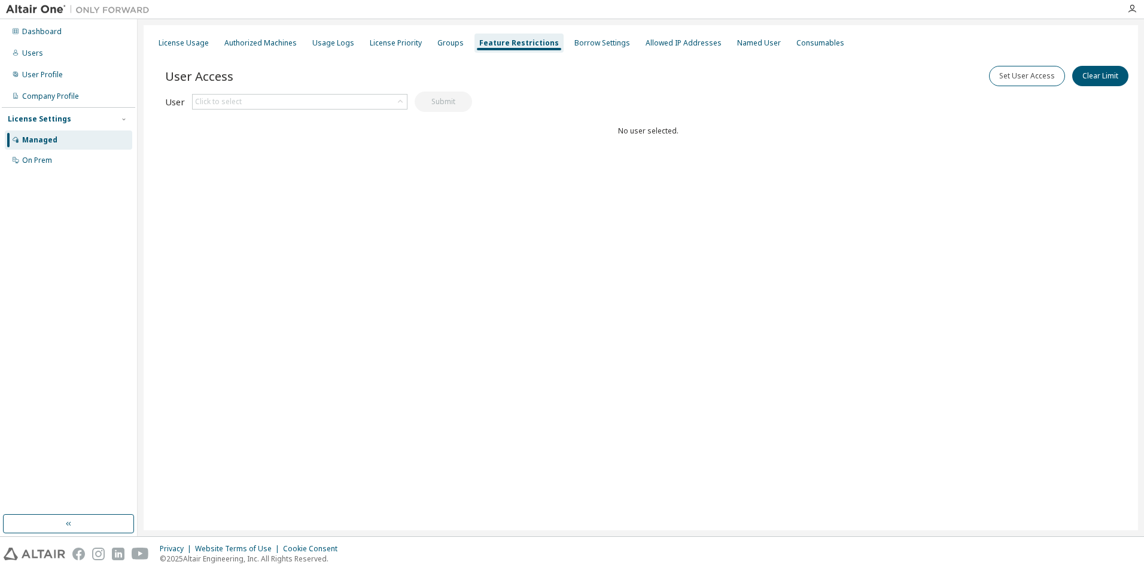
click at [421, 48] on div "License Usage Authorized Machines Usage Logs License Priority Groups Feature Re…" at bounding box center [641, 43] width 980 height 22
click at [443, 47] on div "Groups" at bounding box center [450, 43] width 26 height 10
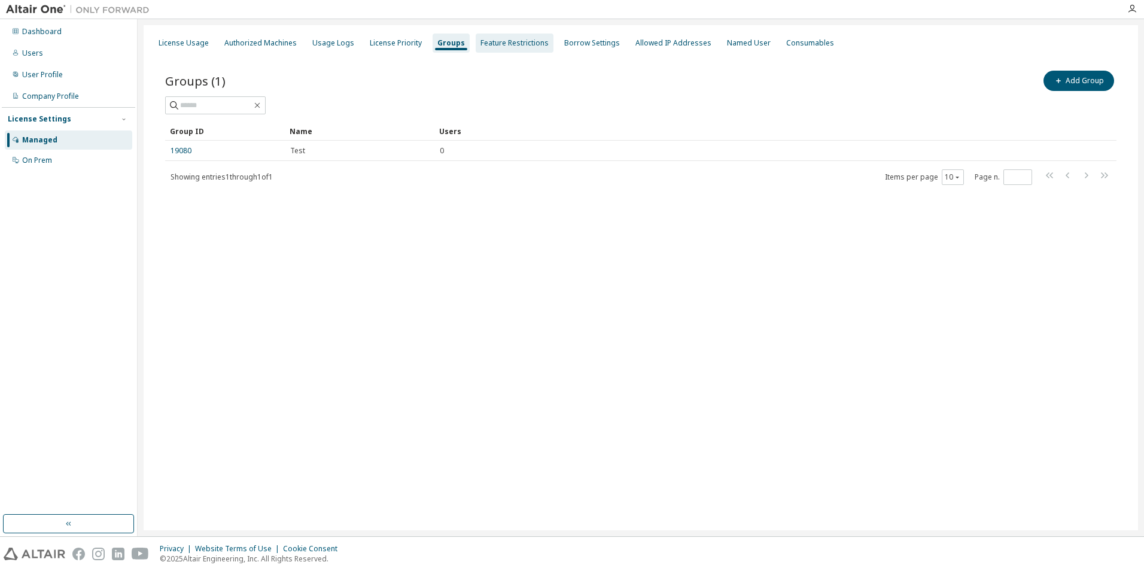
click at [476, 47] on div "Feature Restrictions" at bounding box center [515, 43] width 78 height 19
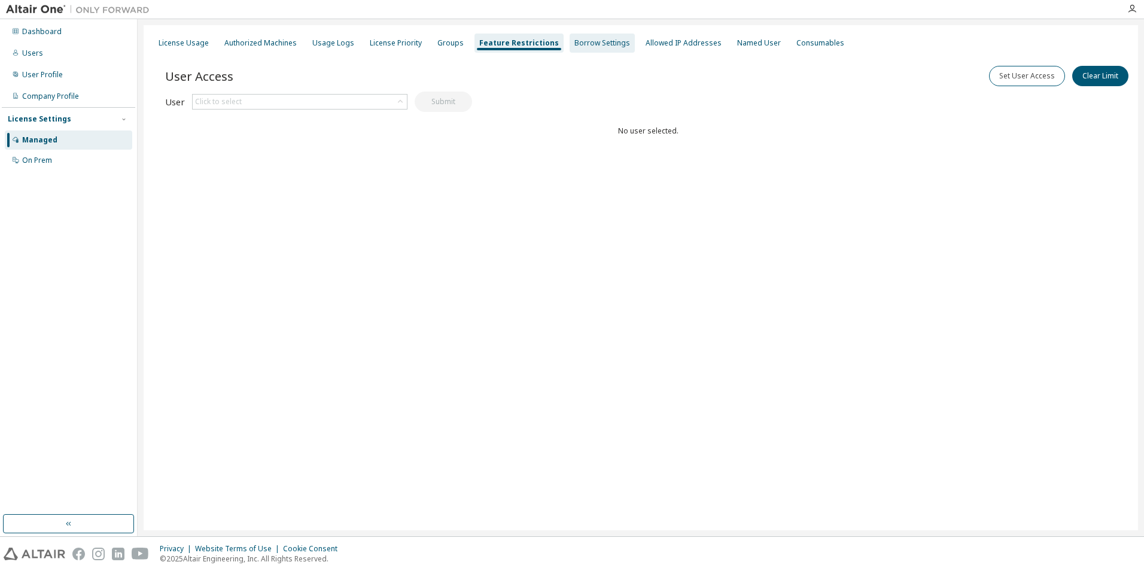
click at [607, 44] on div "Borrow Settings" at bounding box center [603, 43] width 56 height 10
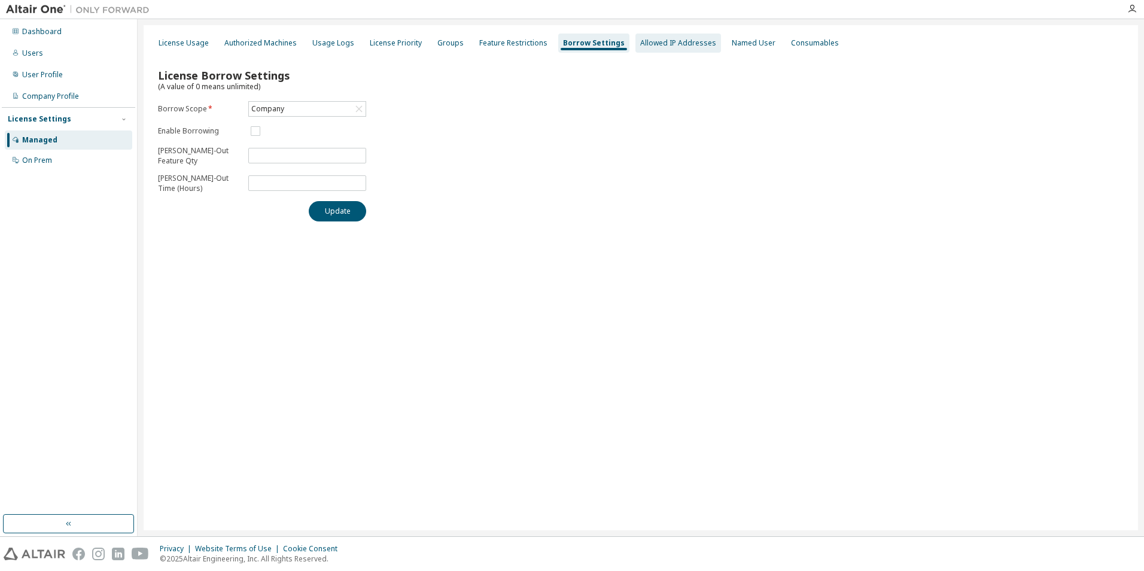
click at [659, 44] on div "Allowed IP Addresses" at bounding box center [678, 43] width 76 height 10
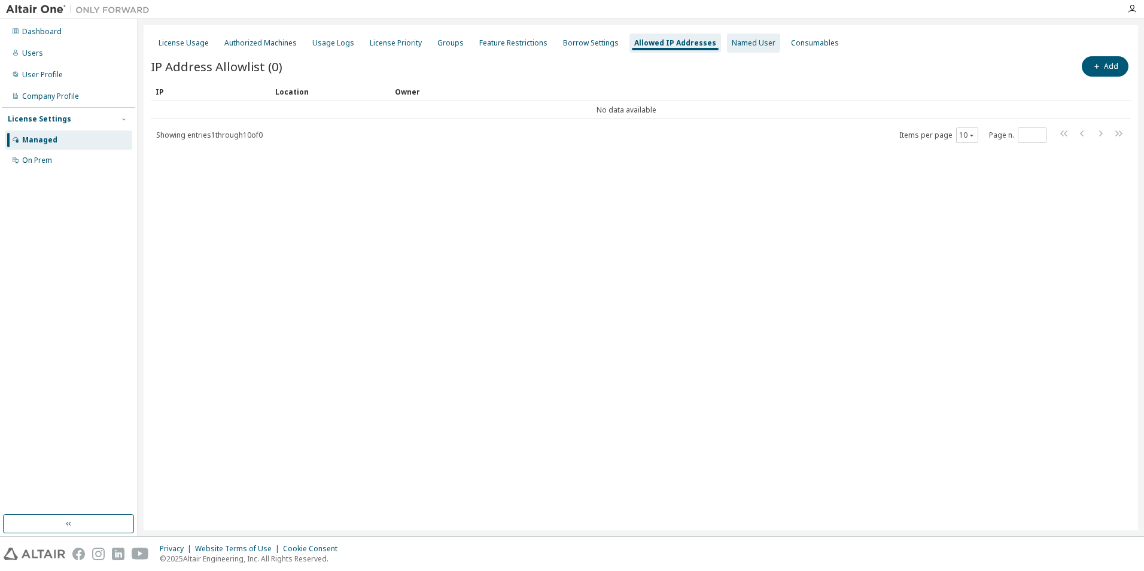
click at [727, 42] on div "Named User" at bounding box center [753, 43] width 53 height 19
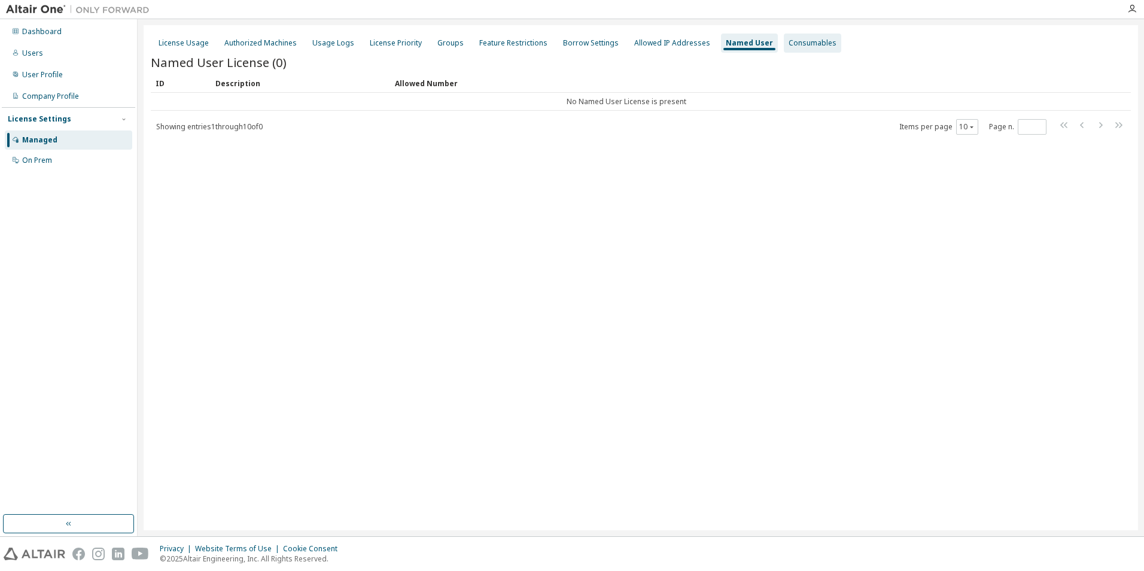
drag, startPoint x: 785, startPoint y: 46, endPoint x: 785, endPoint y: 39, distance: 6.6
click at [789, 43] on div "Consumables" at bounding box center [813, 43] width 48 height 10
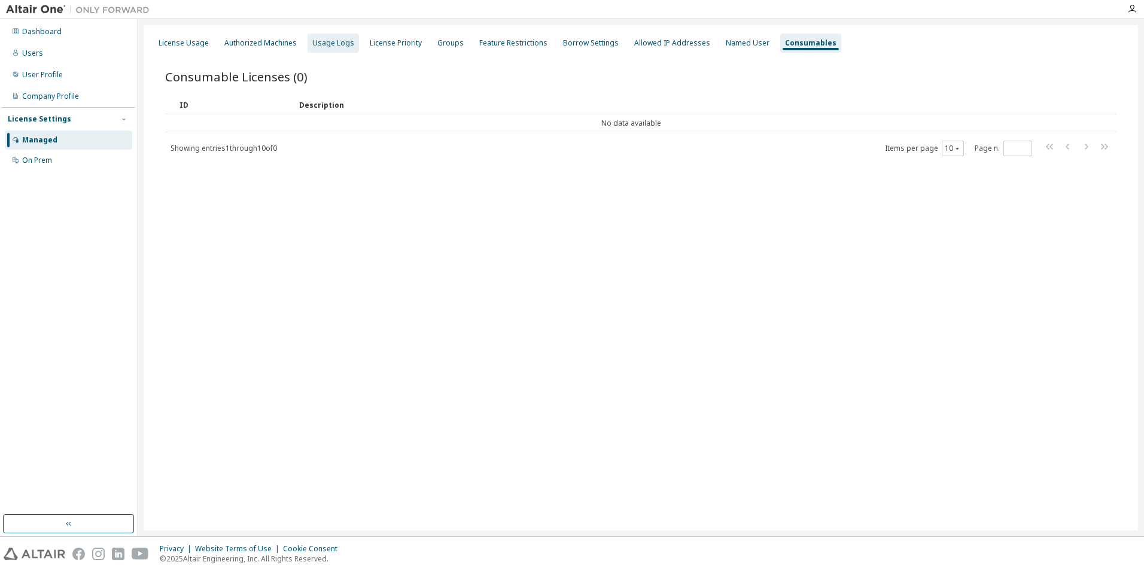
click at [336, 47] on div "Usage Logs" at bounding box center [333, 43] width 42 height 10
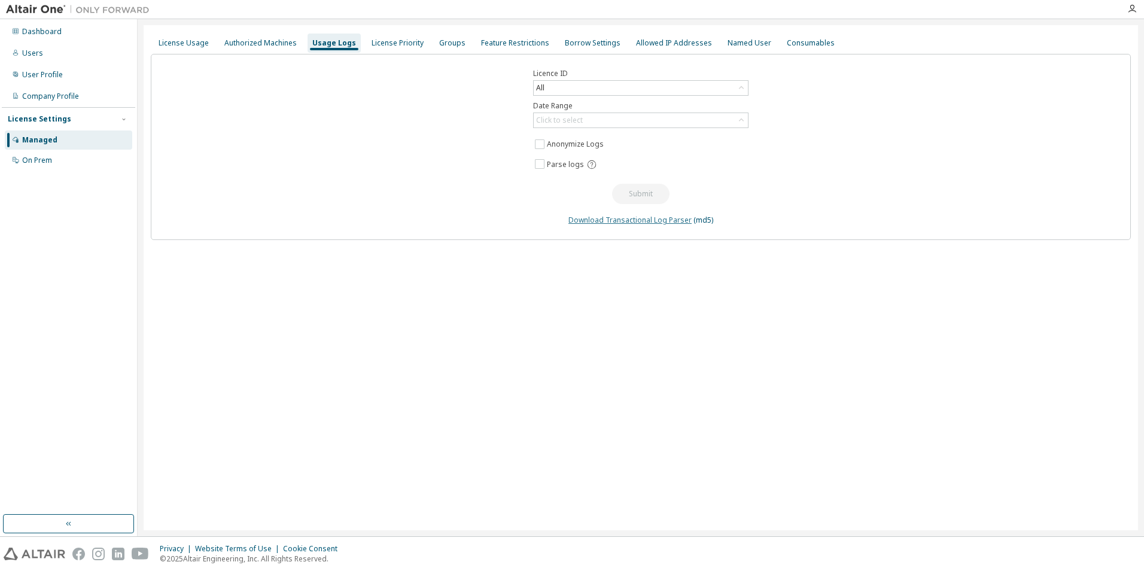
click at [681, 222] on link "Download Transactional Log Parser" at bounding box center [630, 220] width 123 height 10
click at [41, 75] on div "User Profile" at bounding box center [42, 75] width 41 height 10
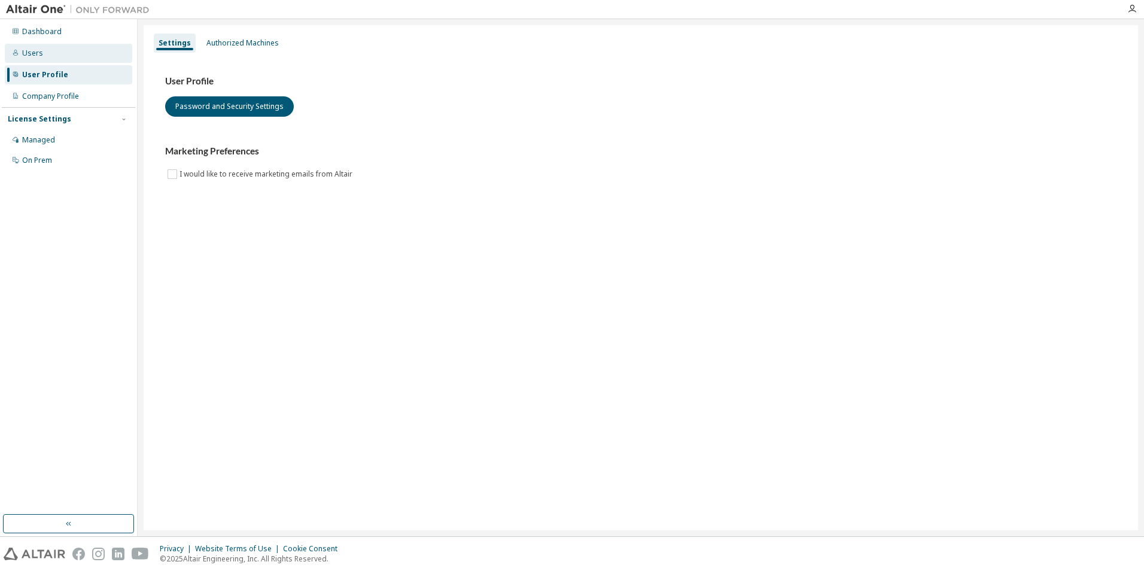
click at [54, 48] on div "Users" at bounding box center [68, 53] width 127 height 19
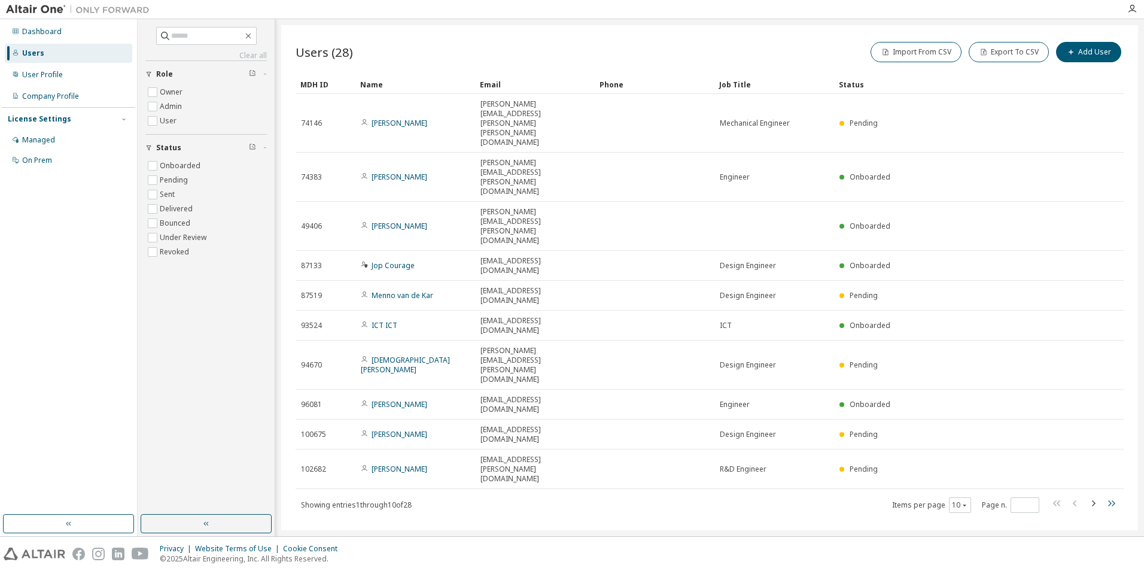
click at [1111, 496] on icon "button" at bounding box center [1111, 503] width 14 height 14
type input "*"
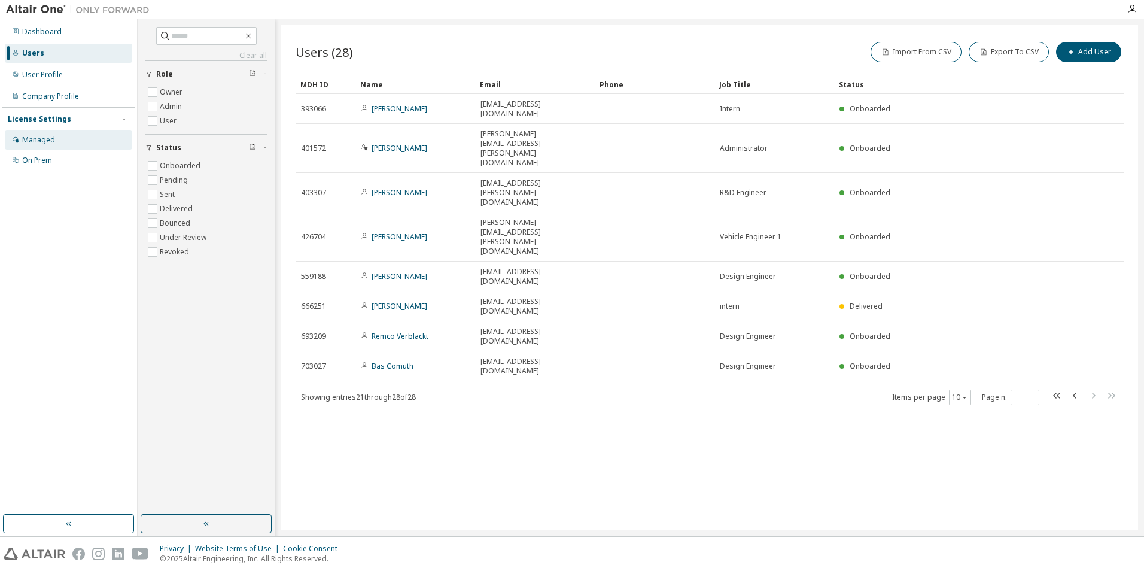
click at [61, 139] on div "Managed" at bounding box center [68, 139] width 127 height 19
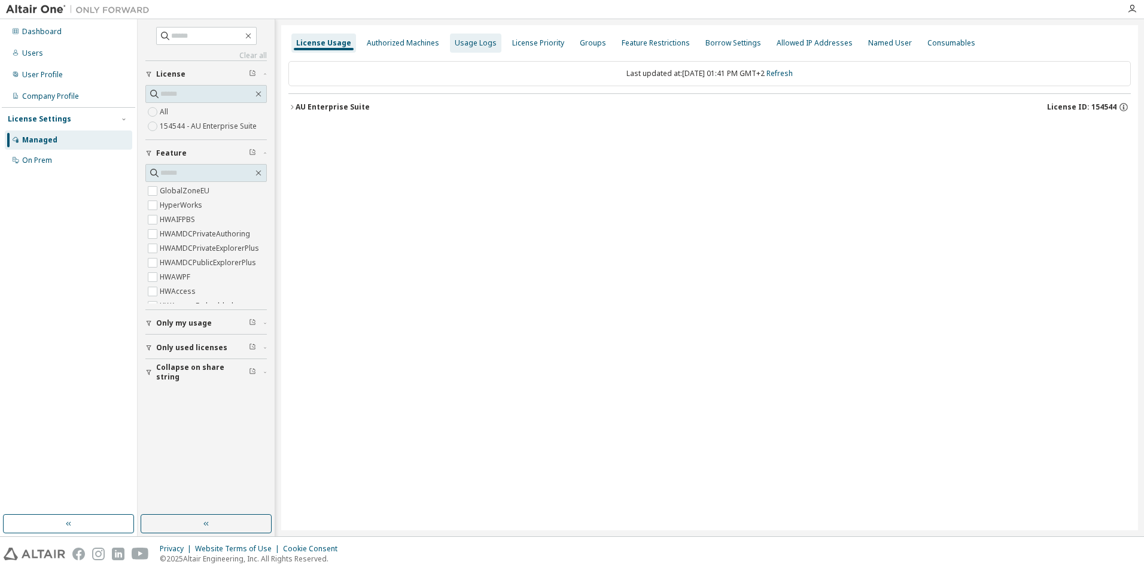
click at [473, 48] on div "Usage Logs" at bounding box center [475, 43] width 51 height 19
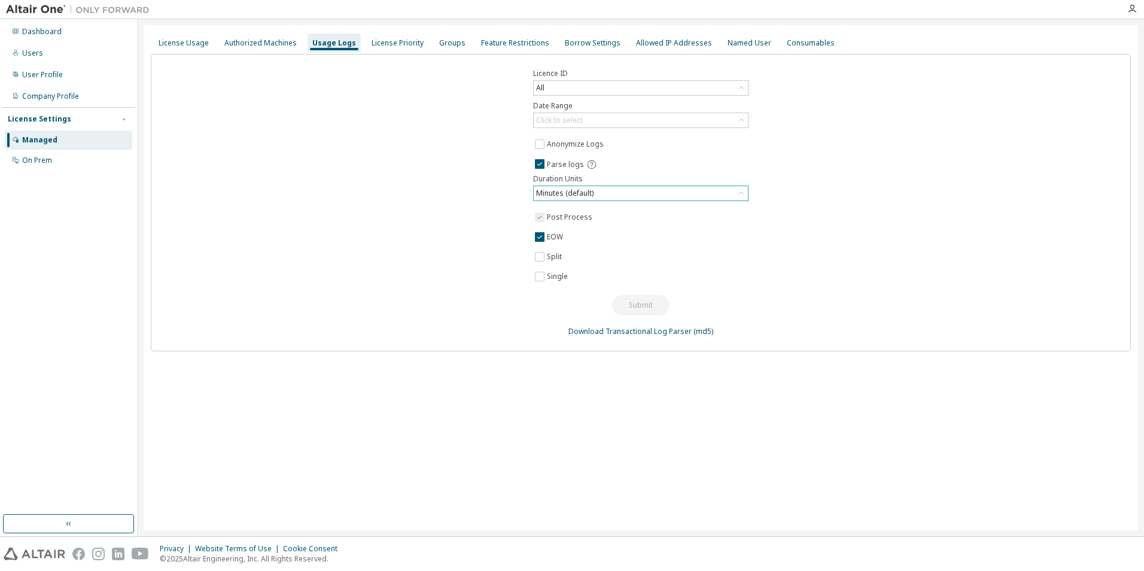
click at [592, 192] on div "Minutes (default)" at bounding box center [564, 193] width 61 height 13
click at [587, 87] on div "All" at bounding box center [641, 88] width 214 height 14
click at [580, 149] on li "154353 - AU Enterprise Suite ([GEOGRAPHIC_DATA]: [DATE])" at bounding box center [640, 153] width 212 height 16
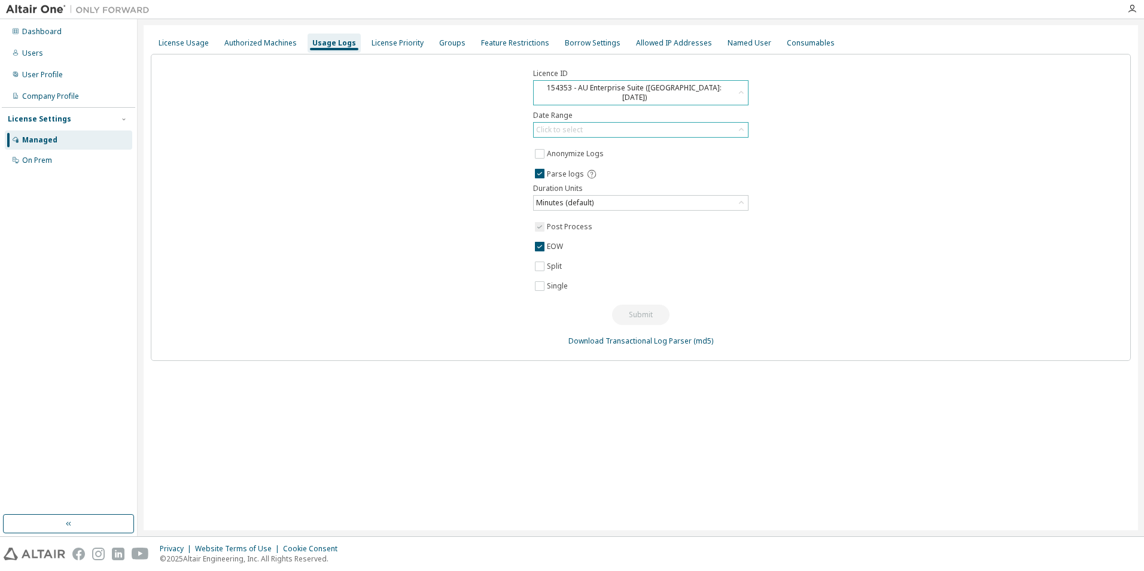
click at [615, 123] on div "Click to select" at bounding box center [641, 130] width 214 height 14
click at [608, 185] on li "Custom Date Range" at bounding box center [640, 185] width 212 height 16
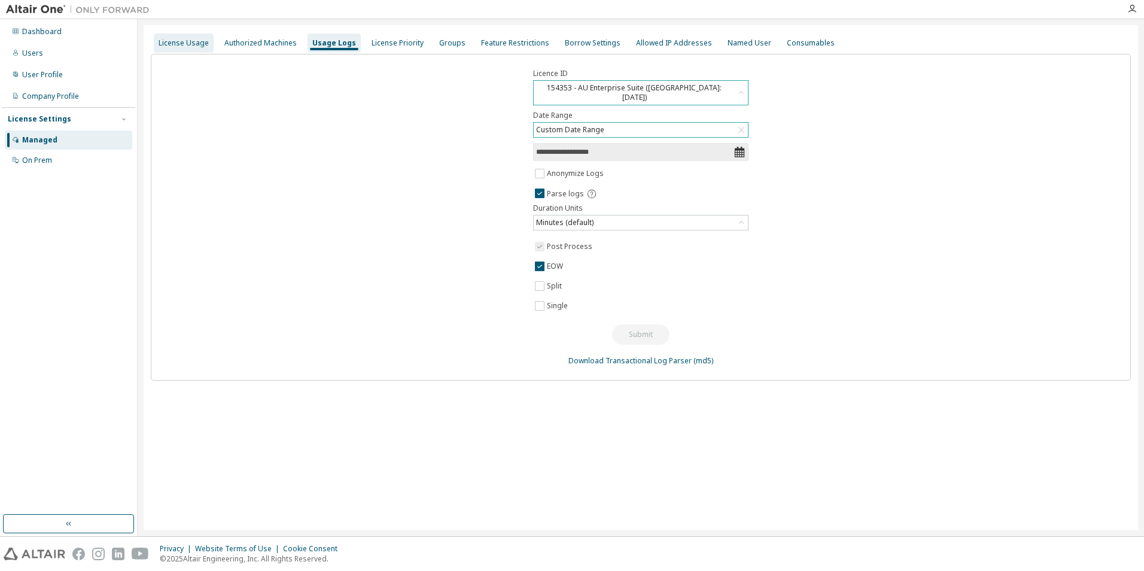
click at [207, 45] on div "License Usage" at bounding box center [184, 43] width 60 height 19
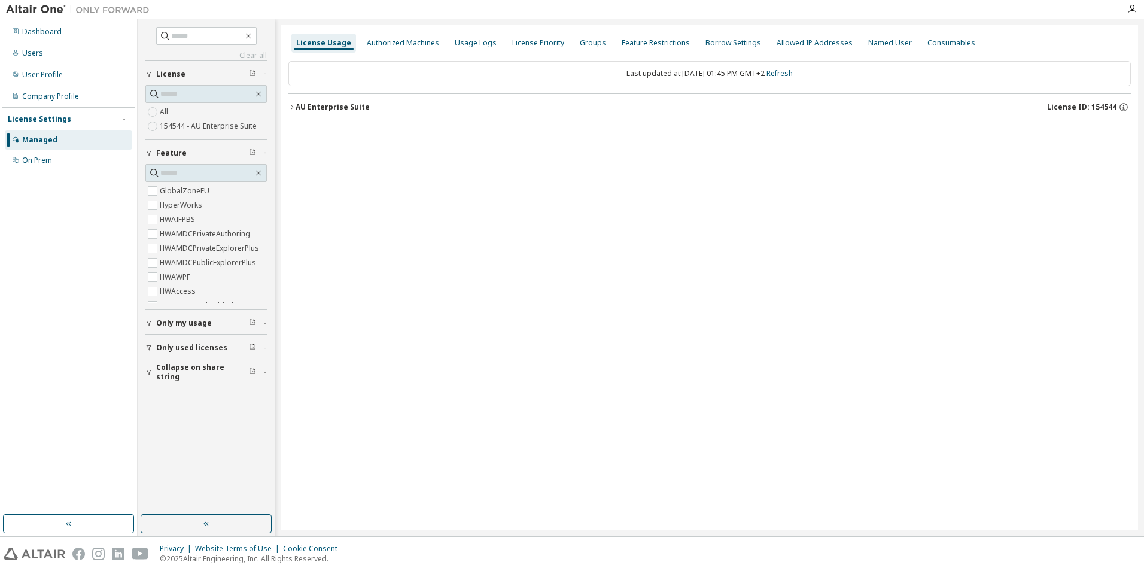
click at [225, 126] on label "154544 - AU Enterprise Suite" at bounding box center [209, 126] width 99 height 14
click at [332, 100] on button "AU Enterprise Suite License ID: 154544" at bounding box center [709, 107] width 843 height 26
